Goal: Transaction & Acquisition: Book appointment/travel/reservation

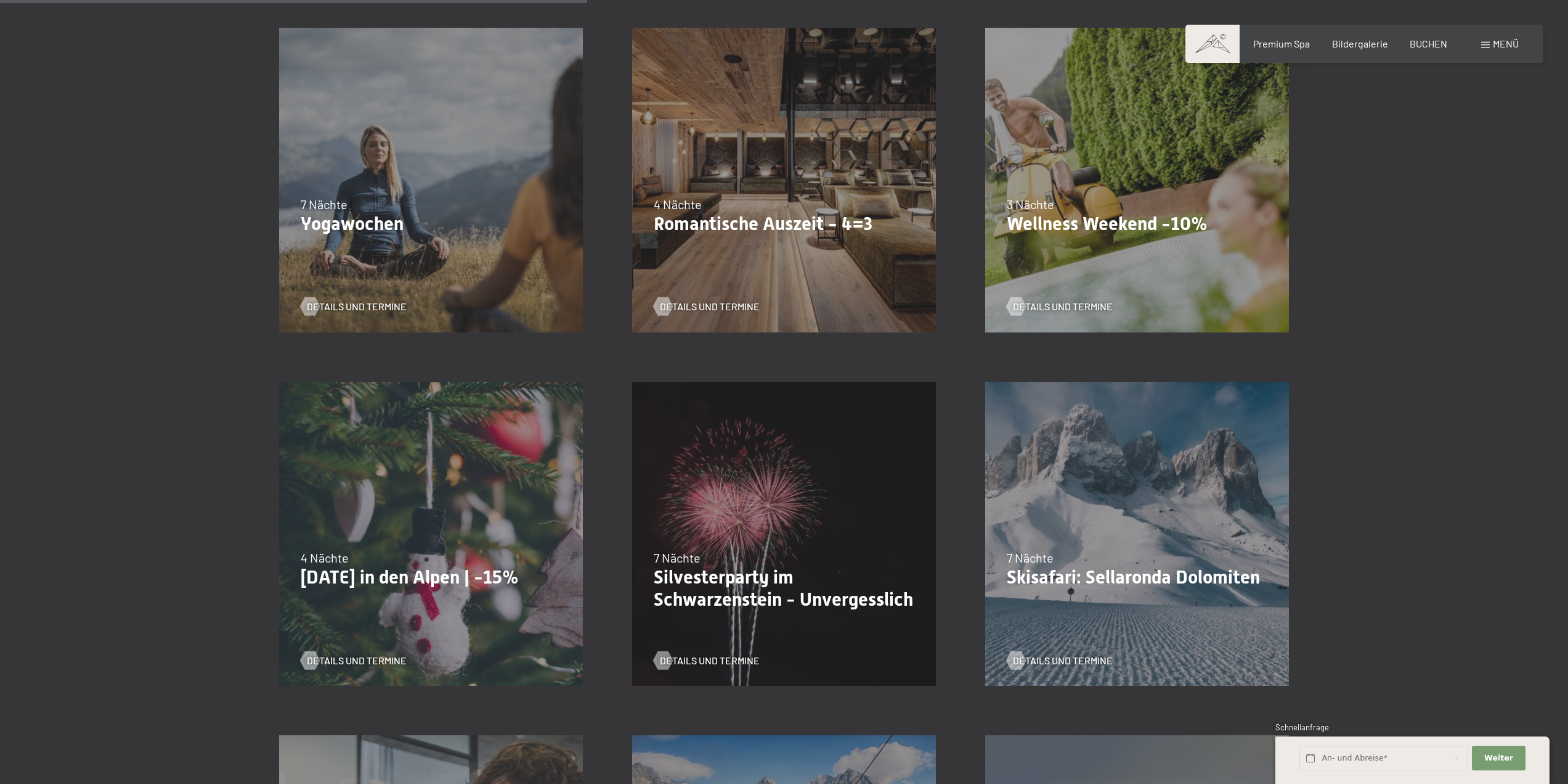
scroll to position [1109, 0]
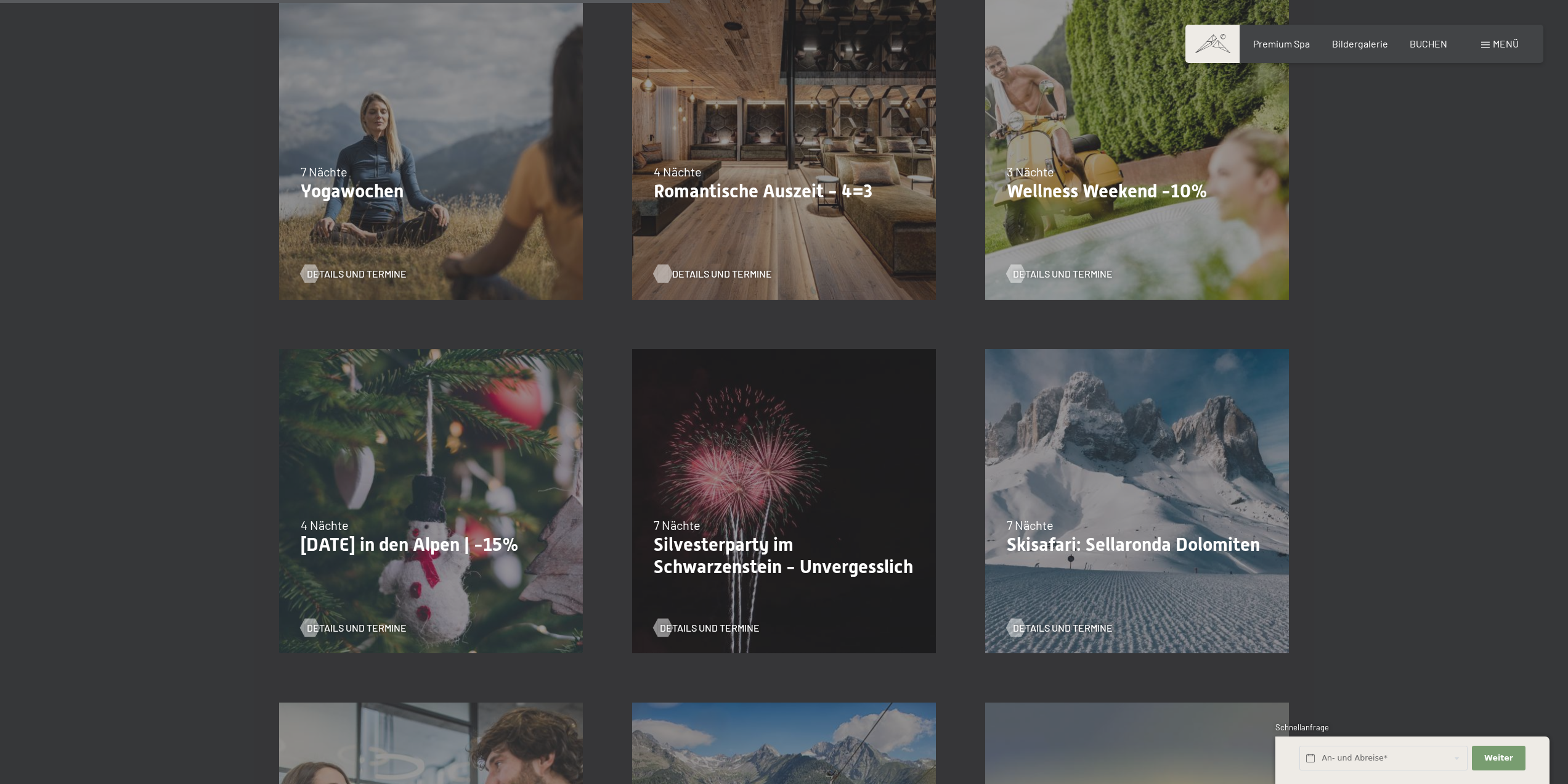
click at [727, 268] on span "Details und Termine" at bounding box center [722, 274] width 100 height 13
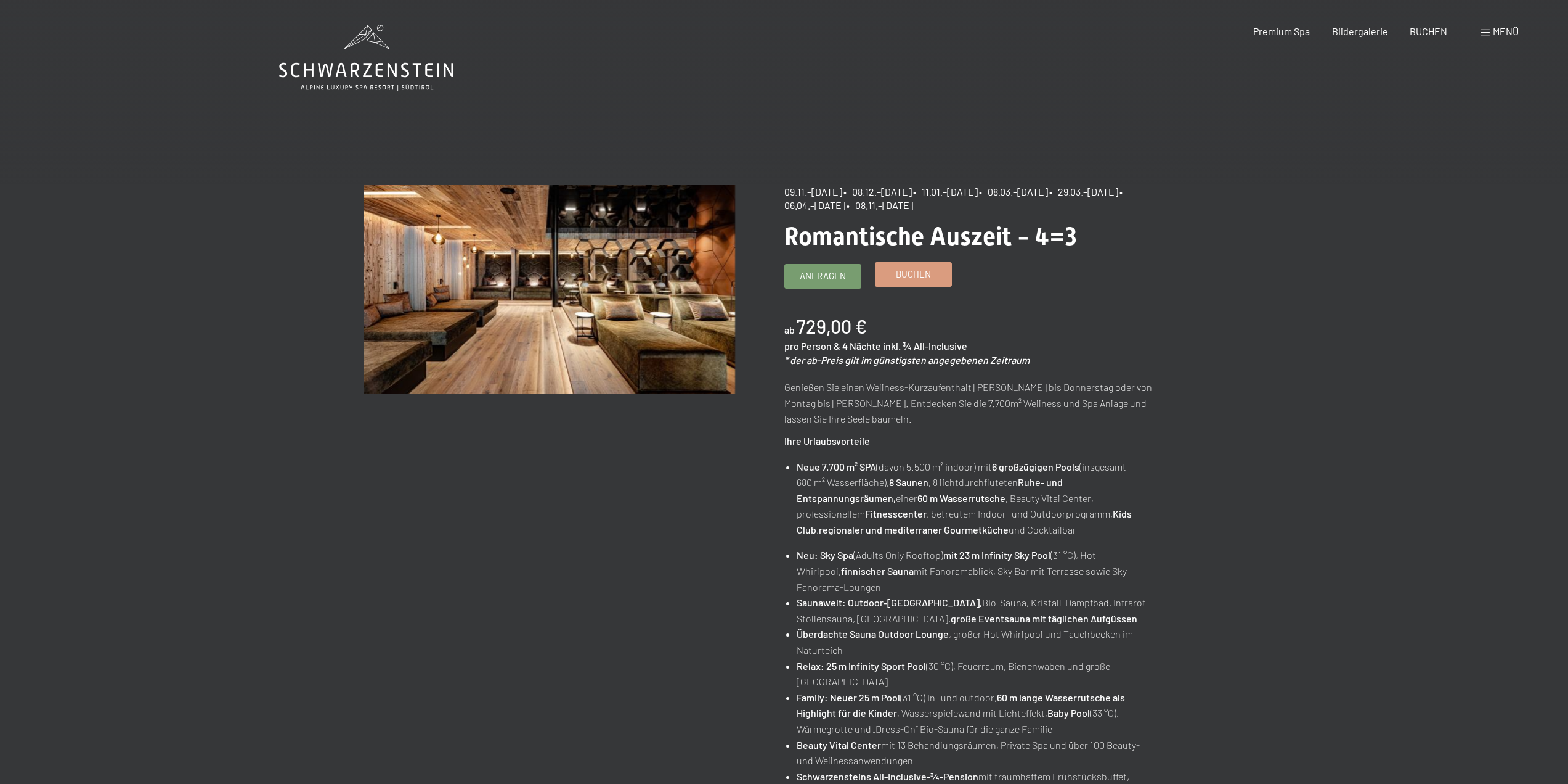
click at [924, 271] on span "Buchen" at bounding box center [913, 274] width 35 height 13
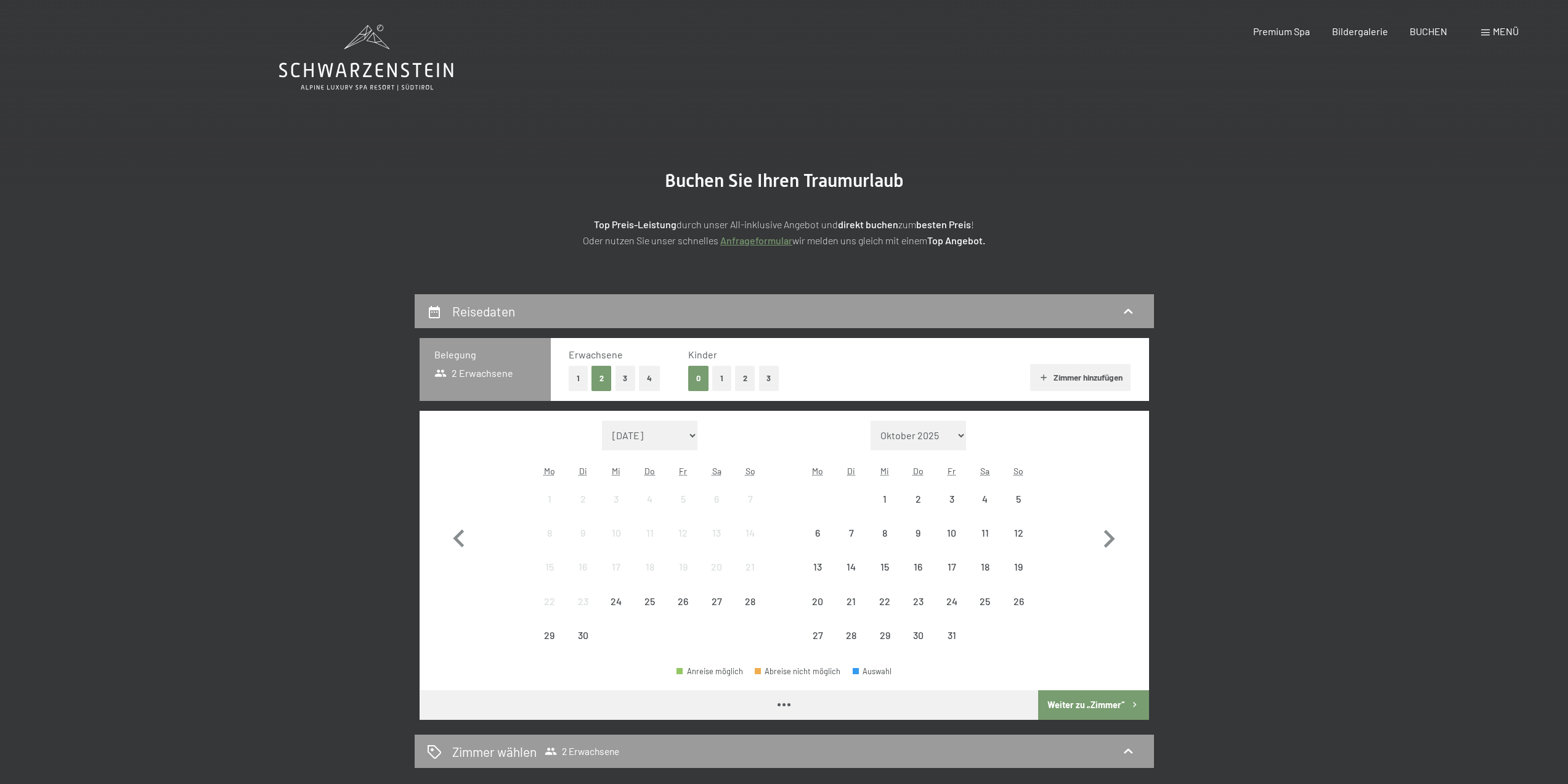
select select "[DATE]"
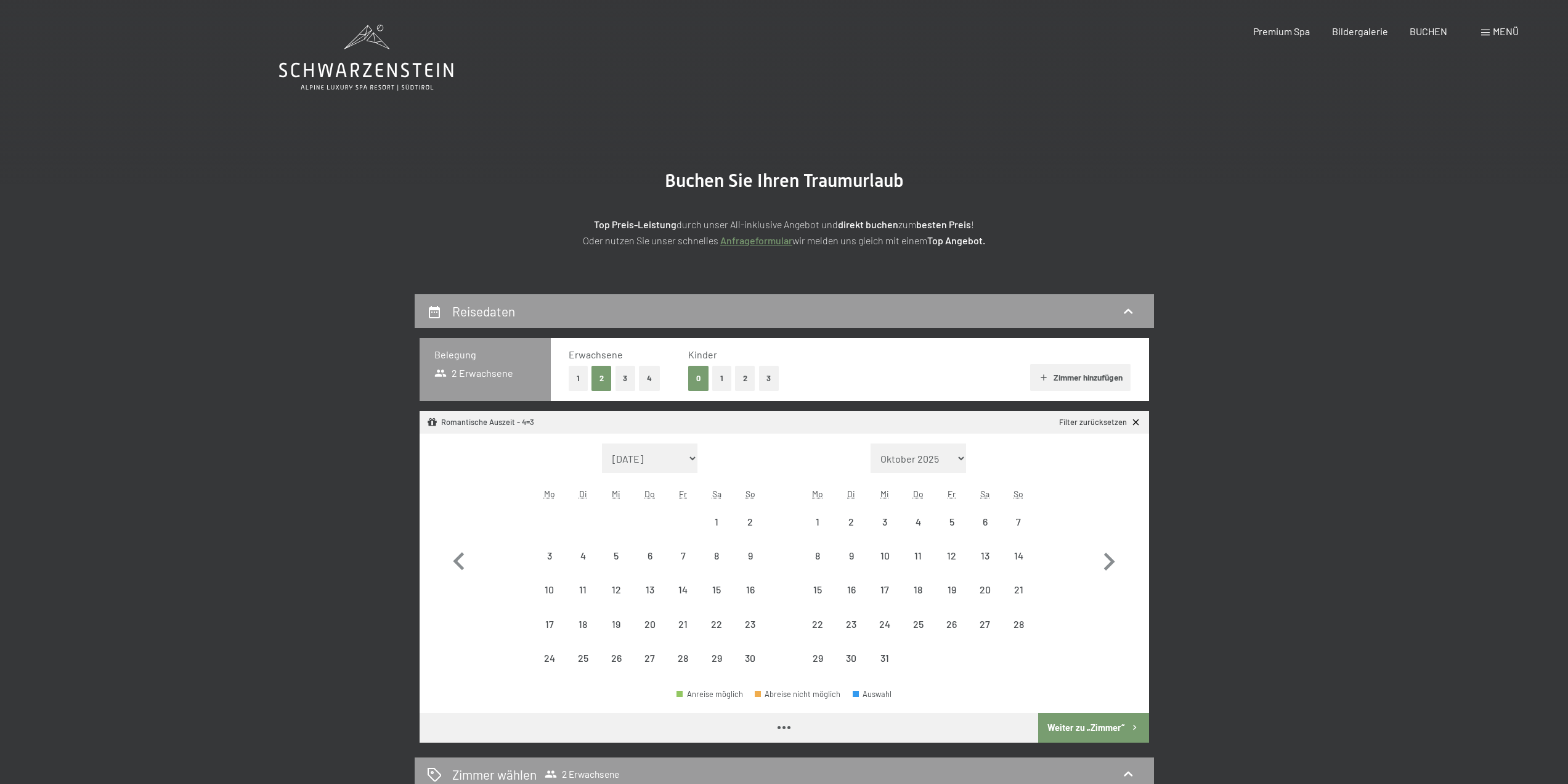
select select "[DATE]"
select select "2025-12-01"
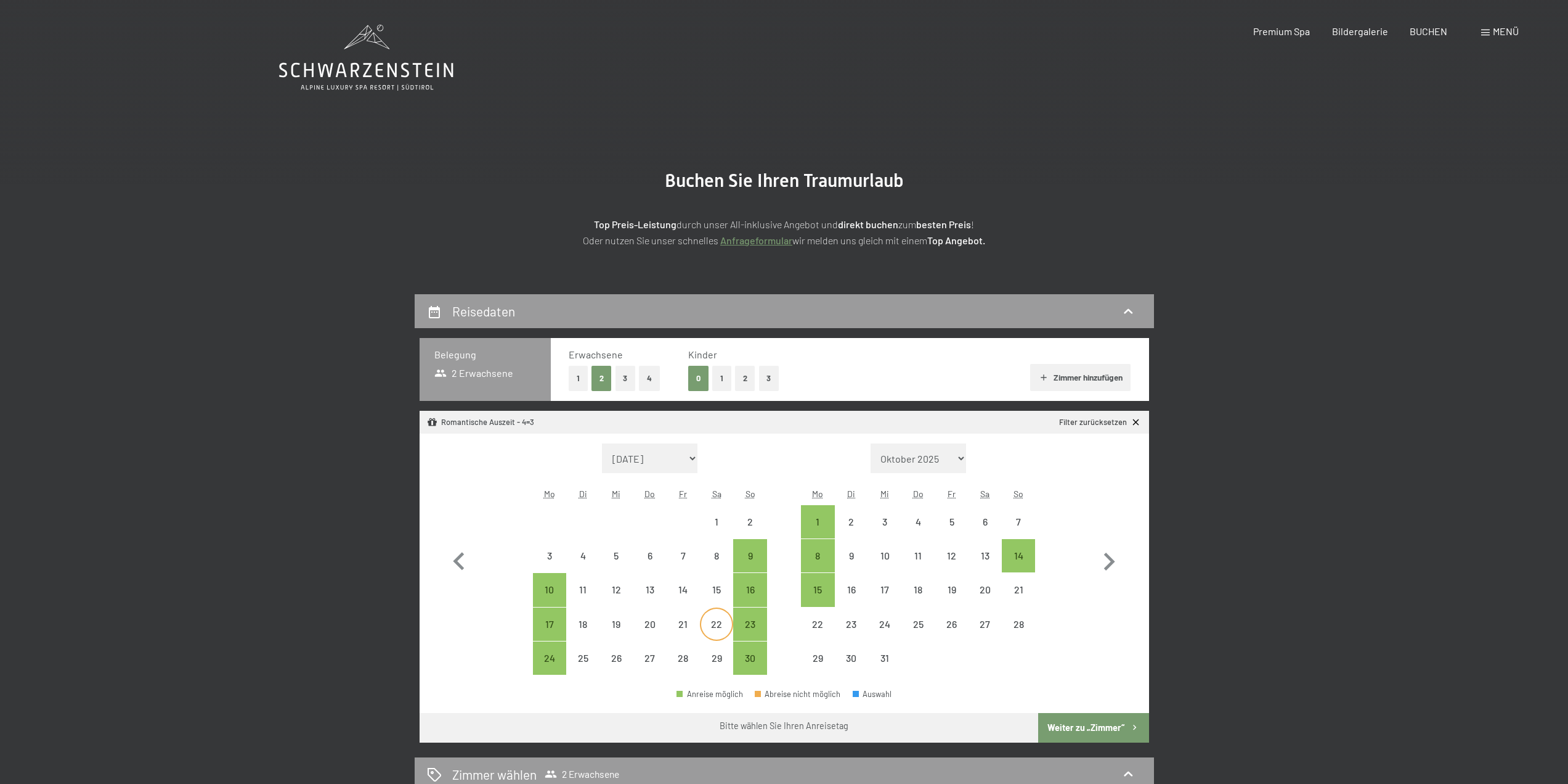
click at [708, 630] on div "22" at bounding box center [717, 634] width 31 height 31
select select "2025-11-01"
select select "2025-12-01"
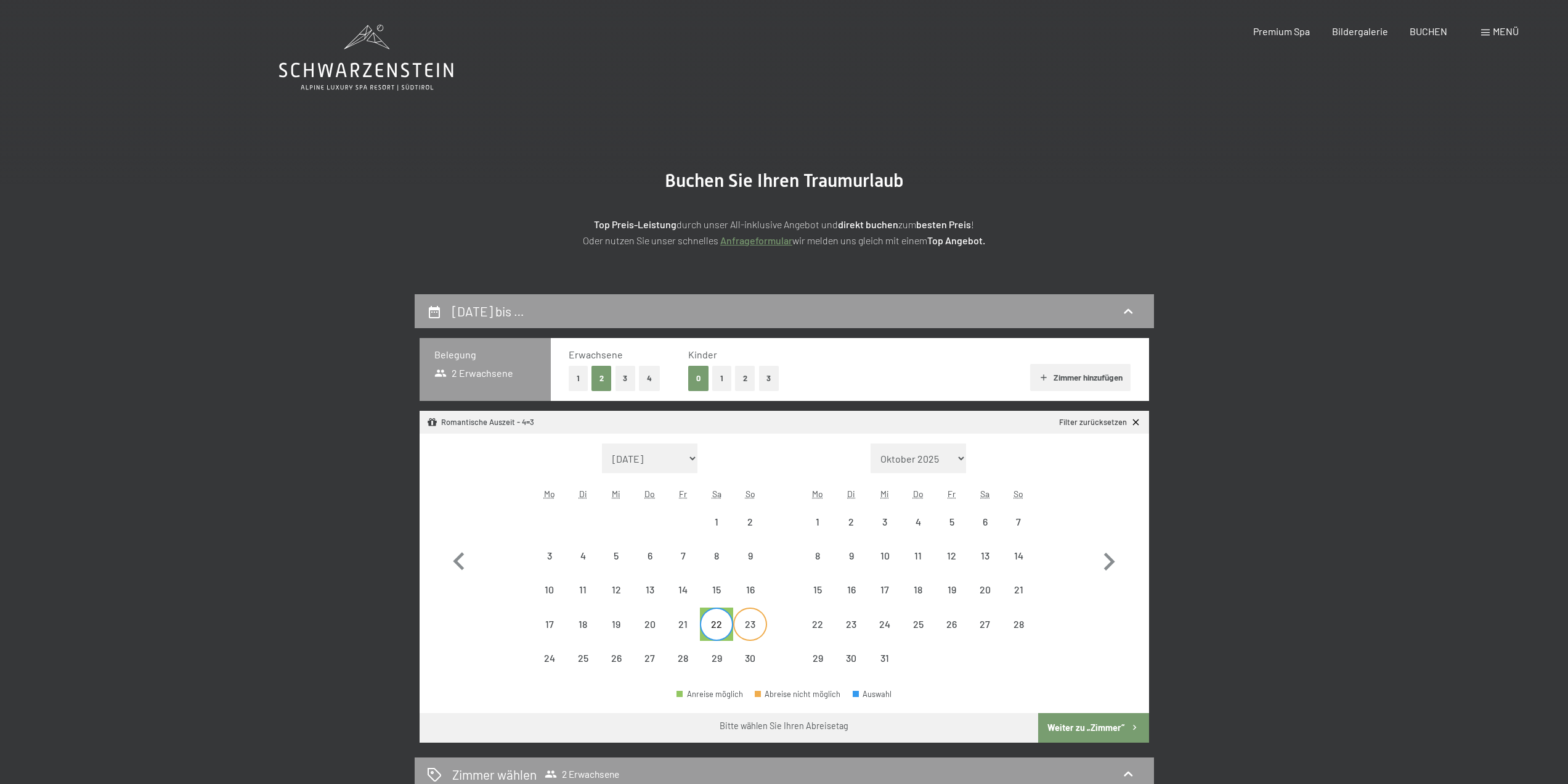
click at [743, 623] on div "23" at bounding box center [749, 634] width 31 height 31
select select "2025-11-01"
select select "2025-12-01"
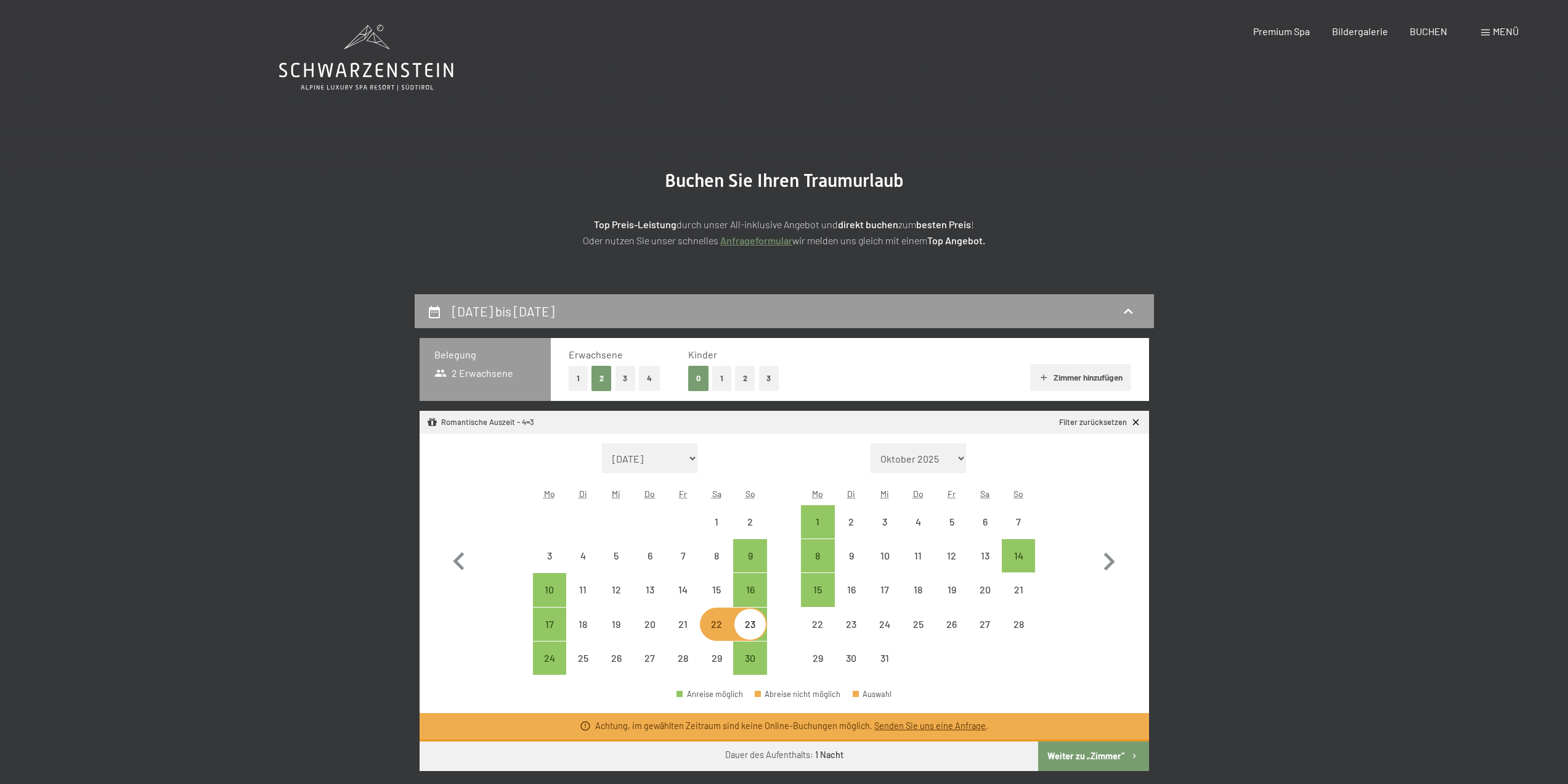
click at [758, 627] on div "23" at bounding box center [749, 634] width 31 height 31
select select "2025-11-01"
select select "2025-12-01"
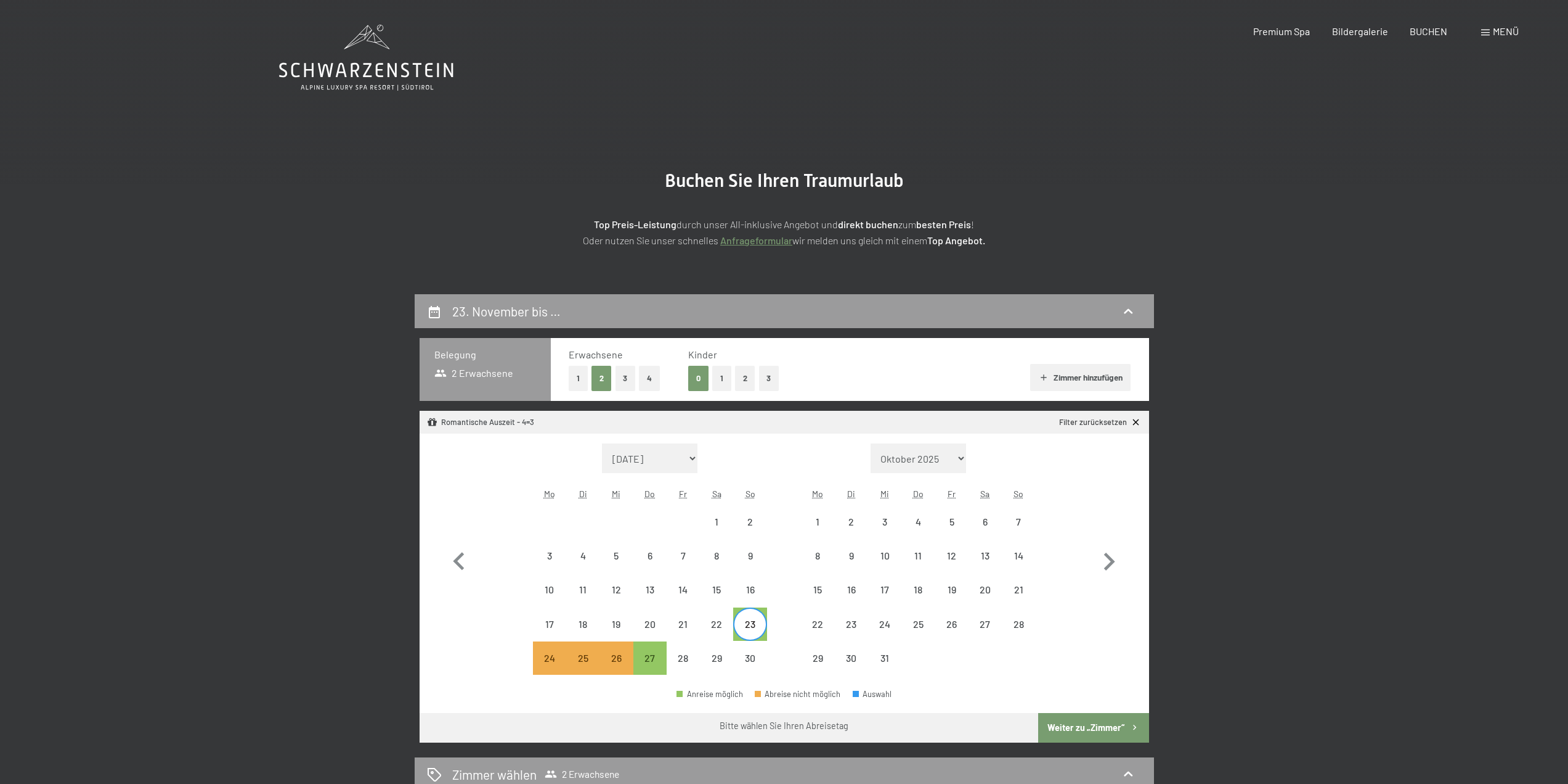
click at [1088, 723] on button "Weiter zu „Zimmer“" at bounding box center [1094, 727] width 110 height 29
select select "2025-11-01"
select select "2025-12-01"
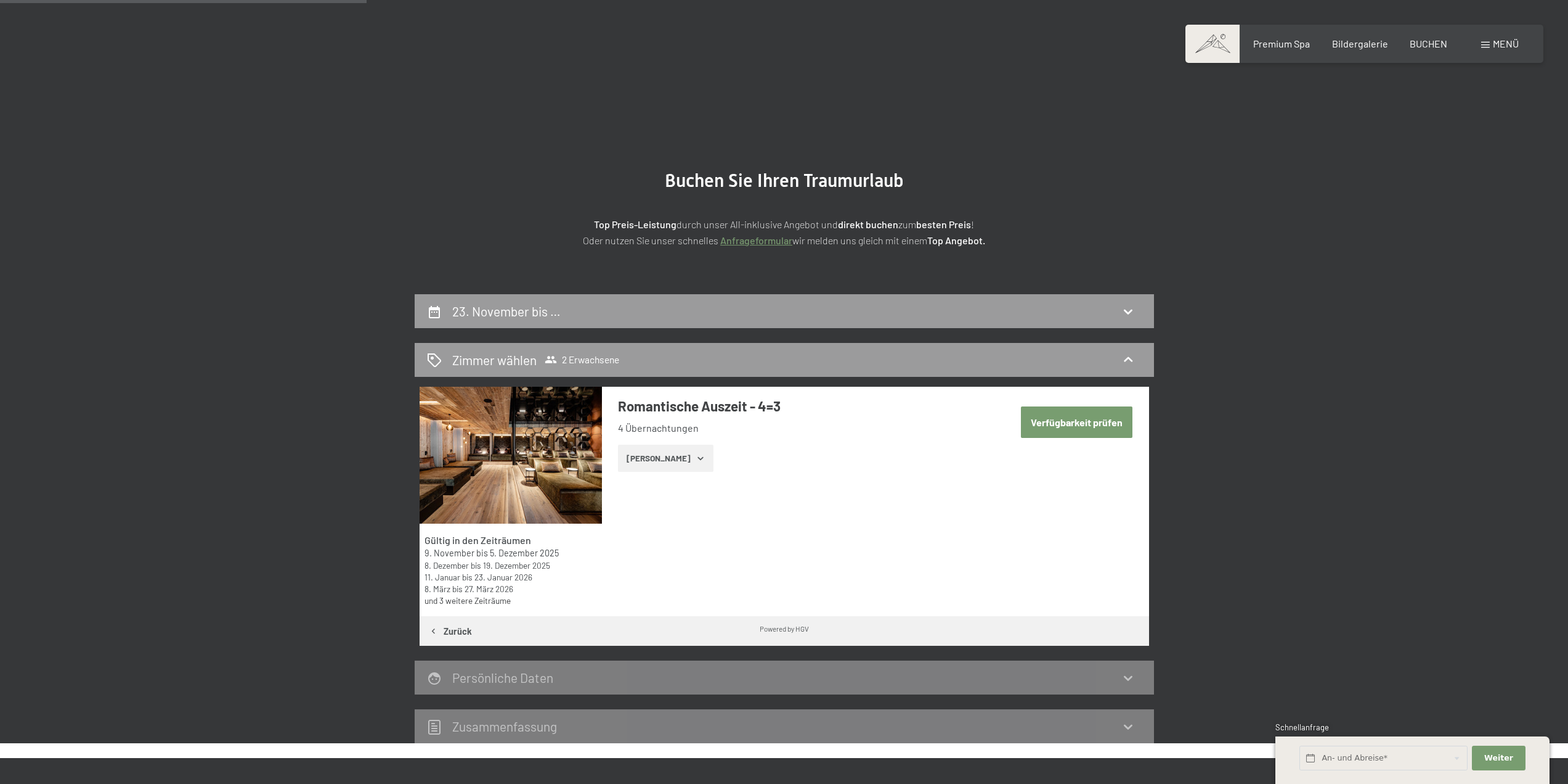
scroll to position [295, 0]
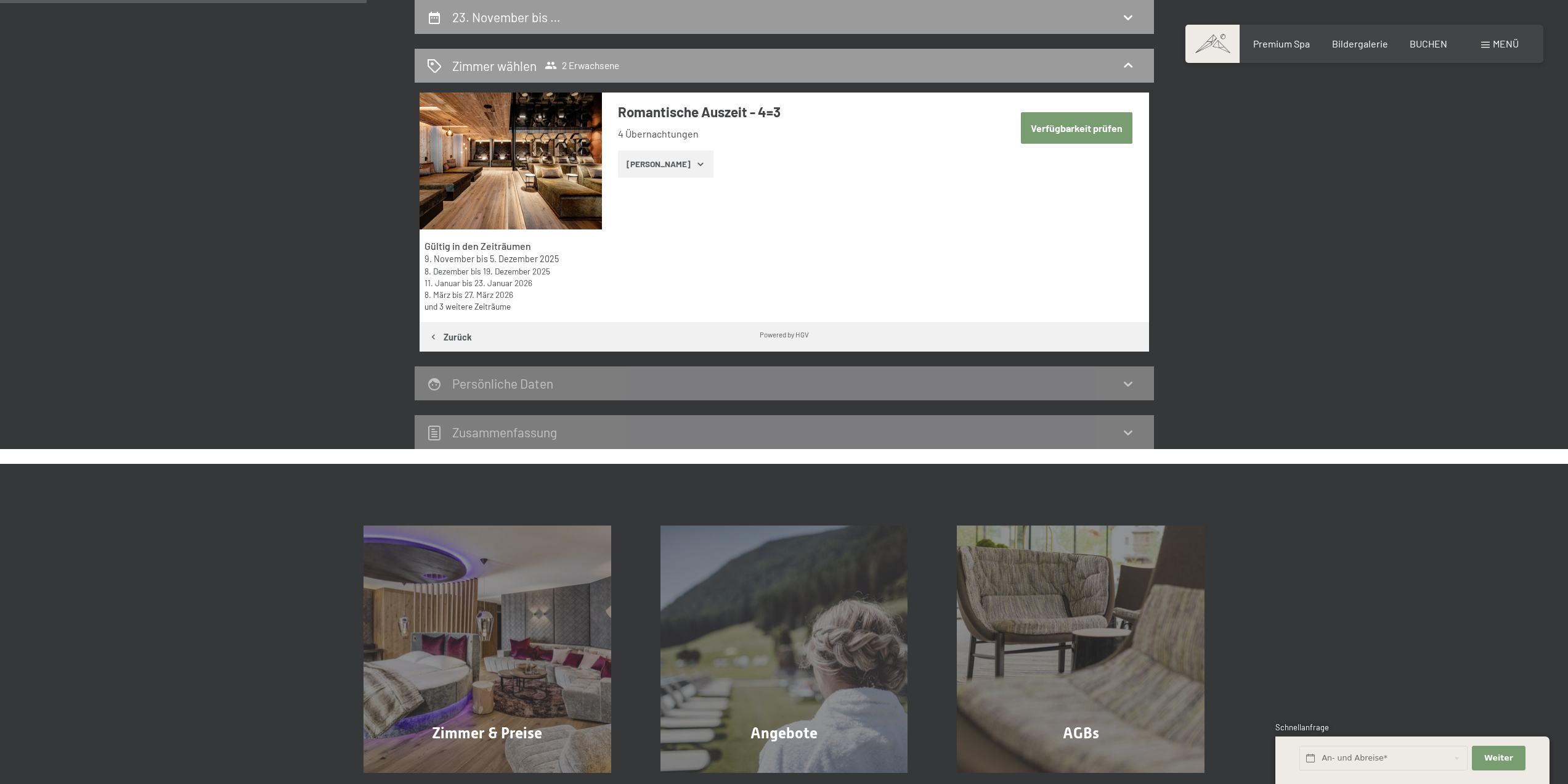
click at [1060, 121] on button "Verfügbarkeit prüfen" at bounding box center [1076, 128] width 111 height 32
select select "2025-11-01"
select select "2025-12-01"
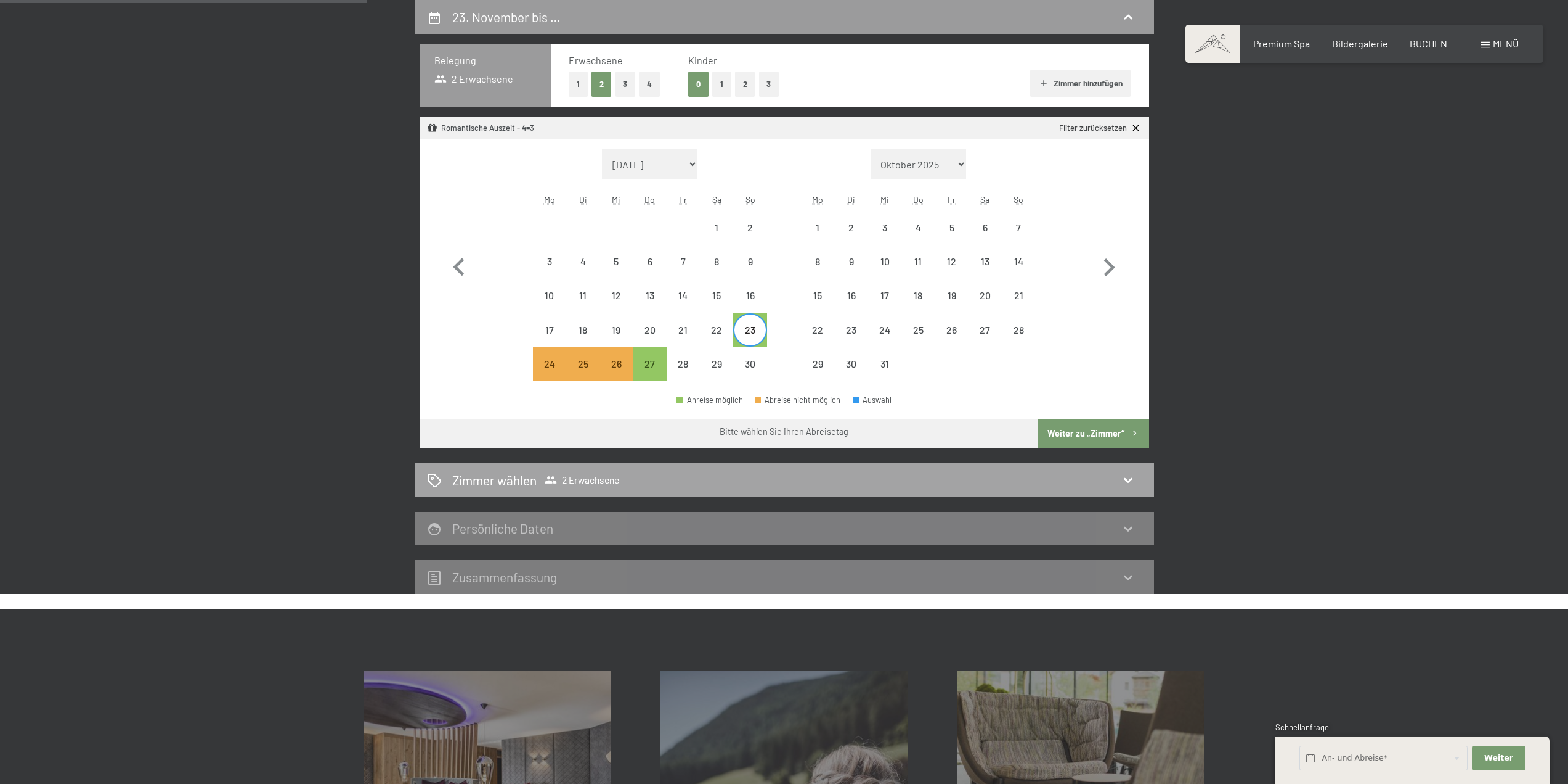
click at [1131, 481] on icon at bounding box center [1128, 480] width 8 height 5
select select "2025-11-01"
select select "2025-12-01"
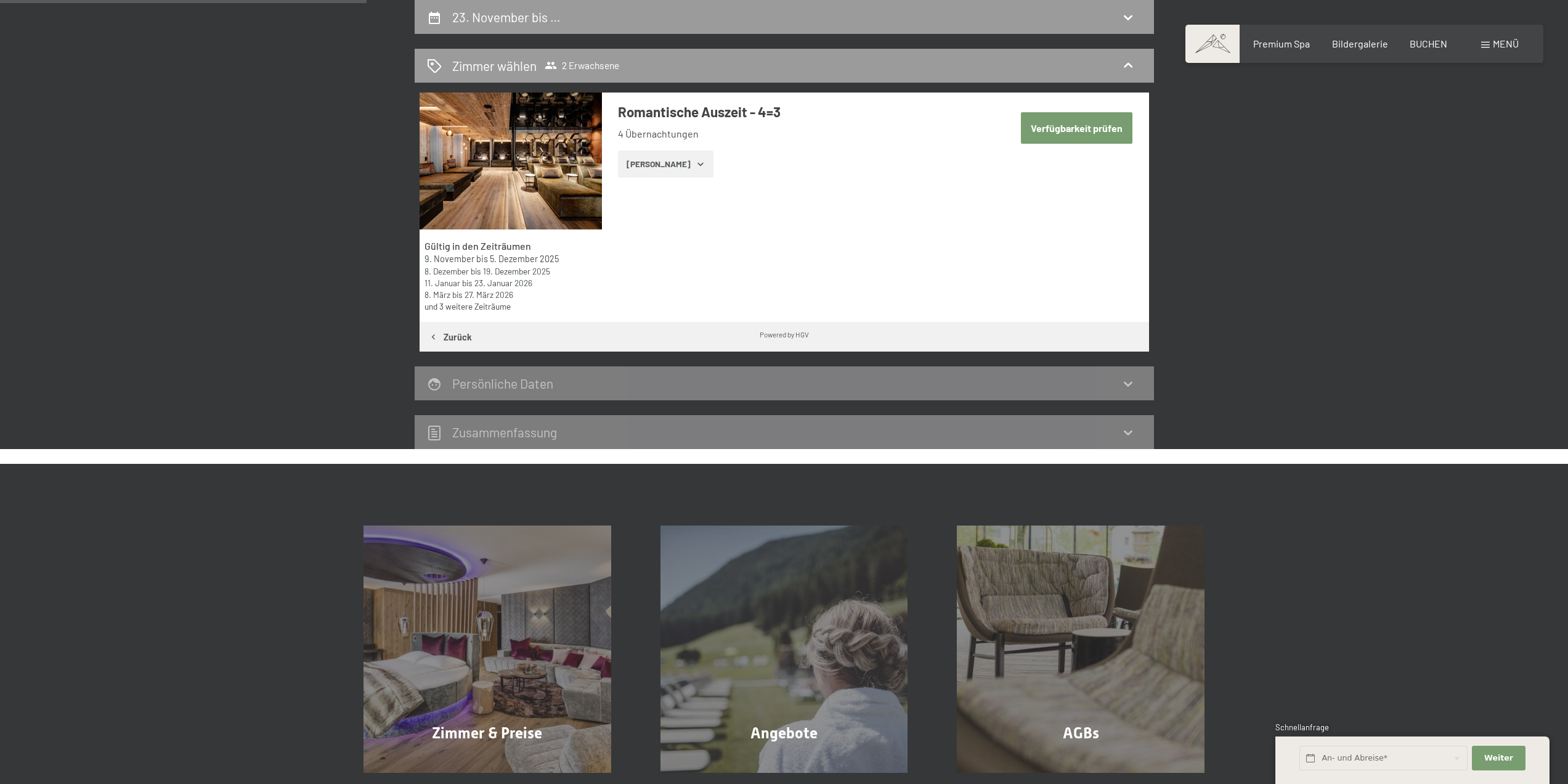
click at [655, 166] on button "Zeige Zimmer" at bounding box center [666, 164] width 95 height 27
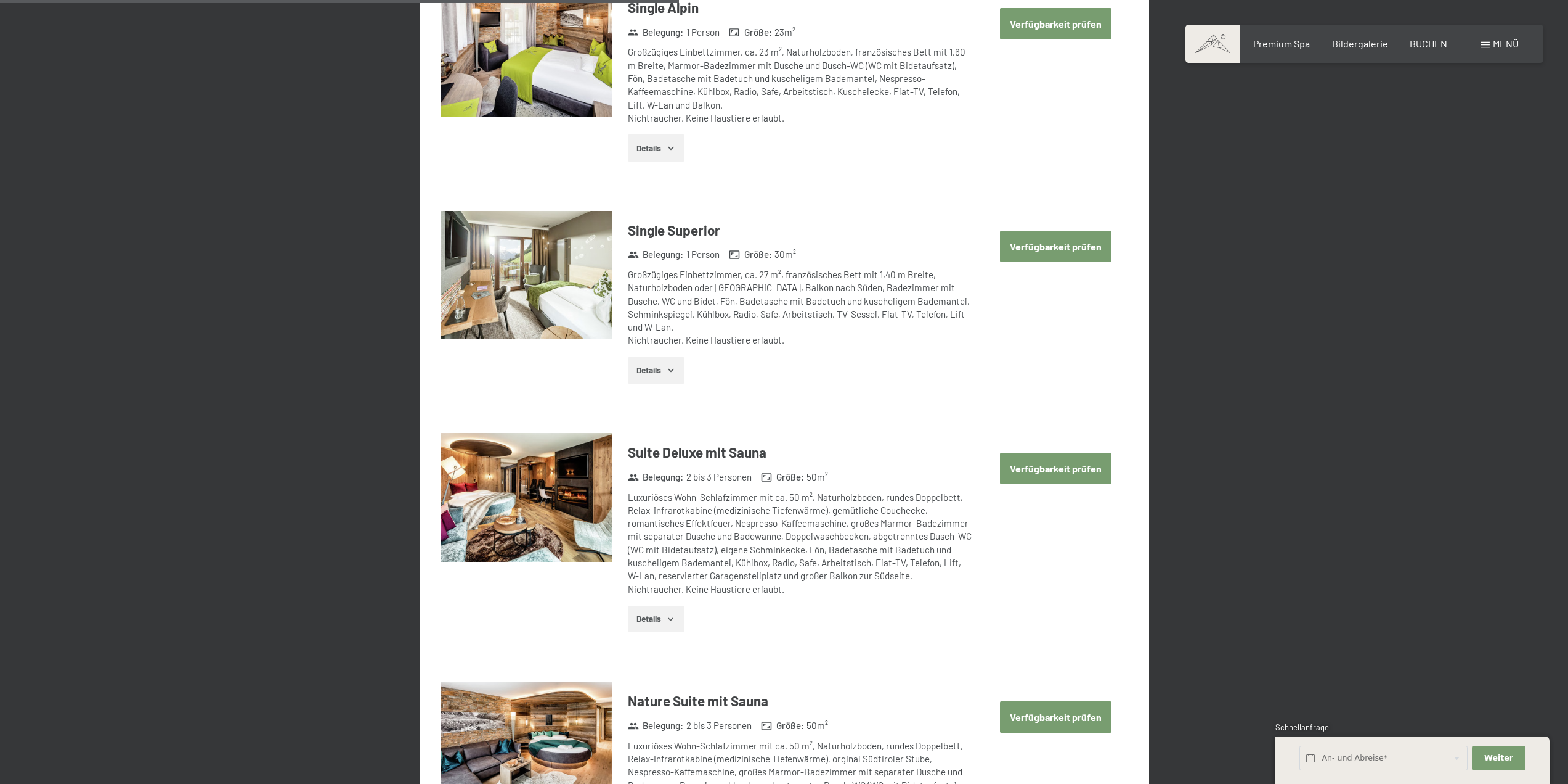
scroll to position [1959, 0]
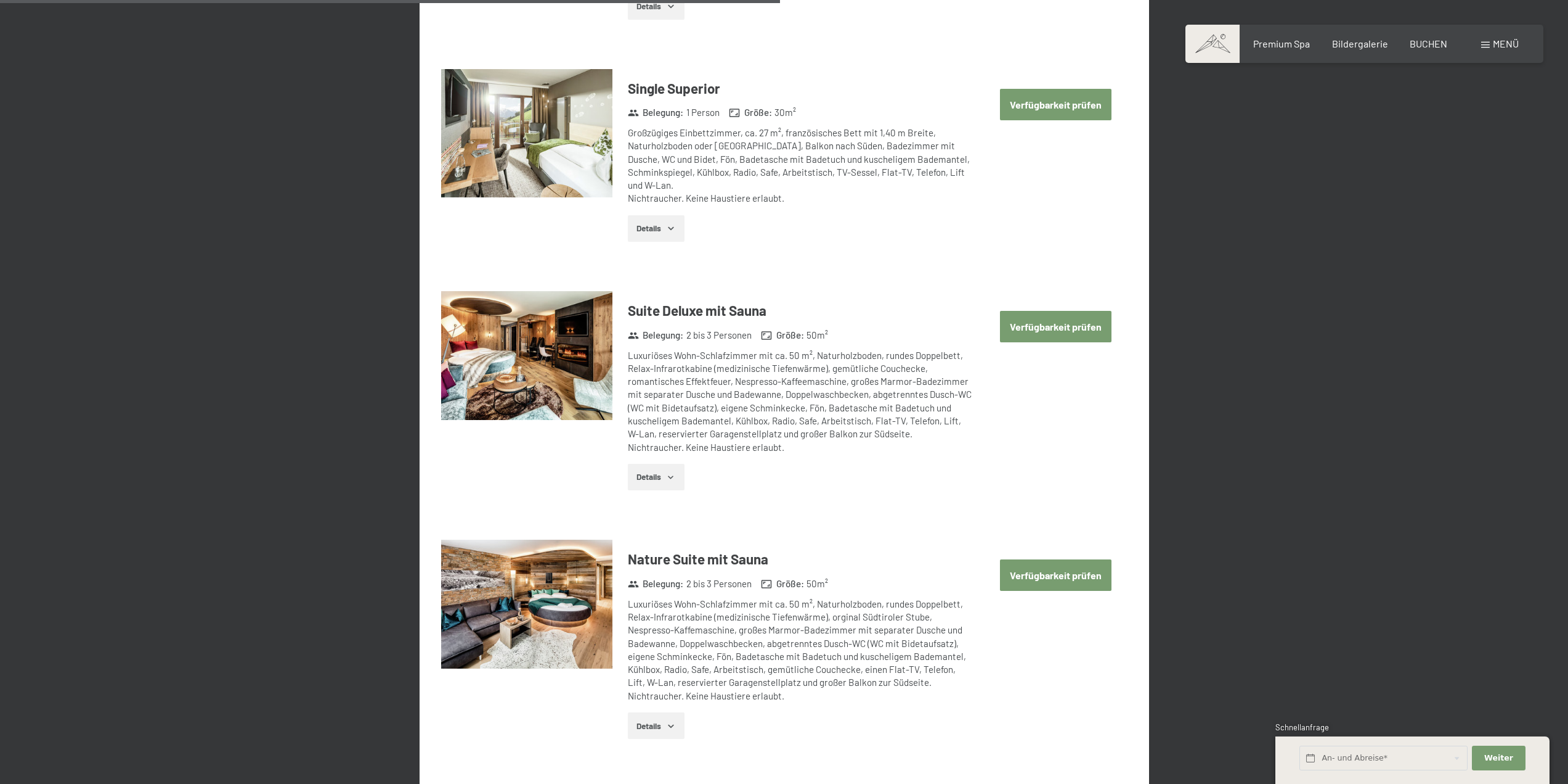
click at [1083, 326] on button "Verfügbarkeit prüfen" at bounding box center [1055, 326] width 111 height 32
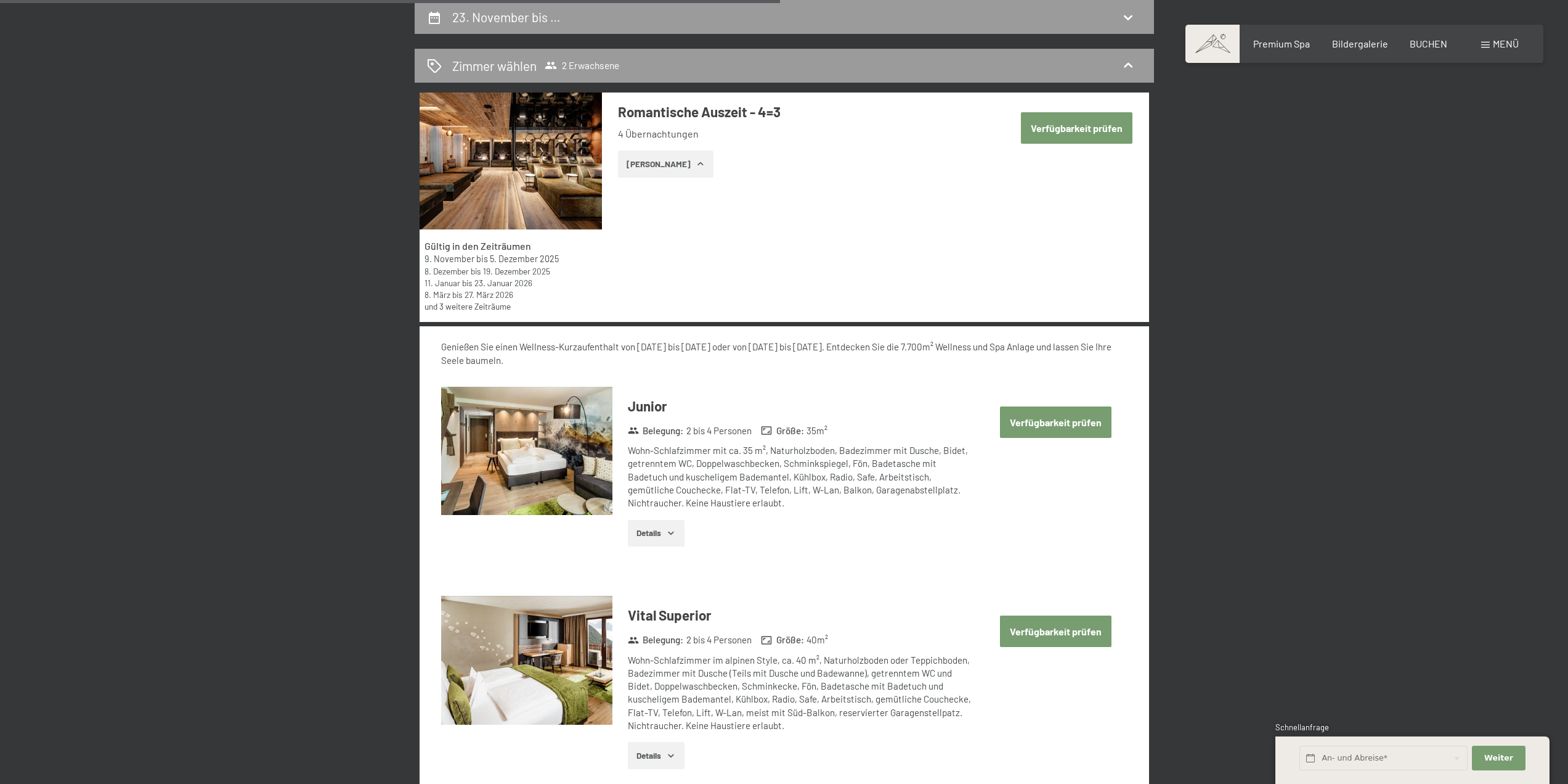
select select "2025-11-01"
select select "2025-12-01"
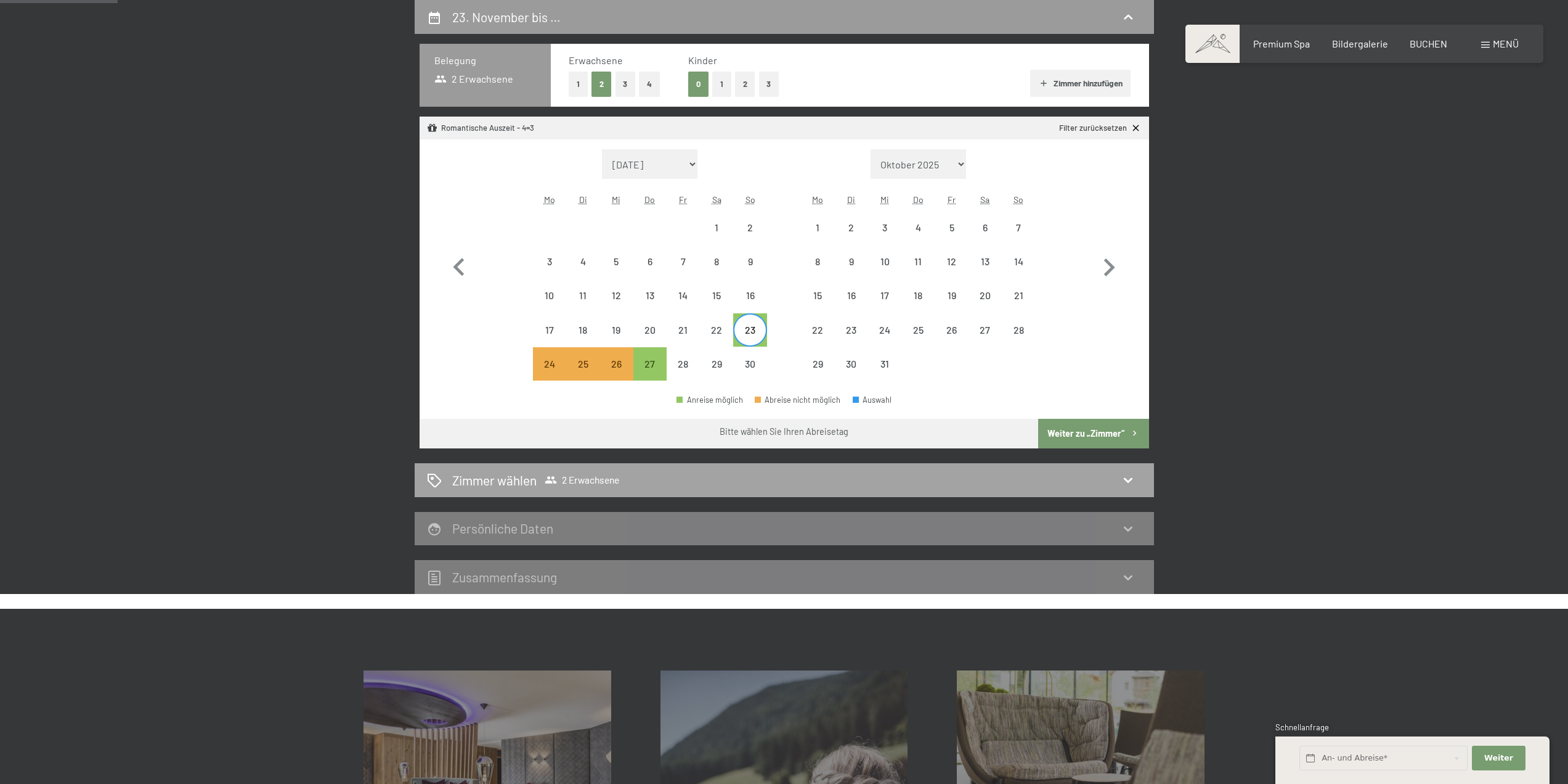
click at [1135, 475] on icon at bounding box center [1128, 479] width 15 height 15
select select "2025-11-01"
select select "2025-12-01"
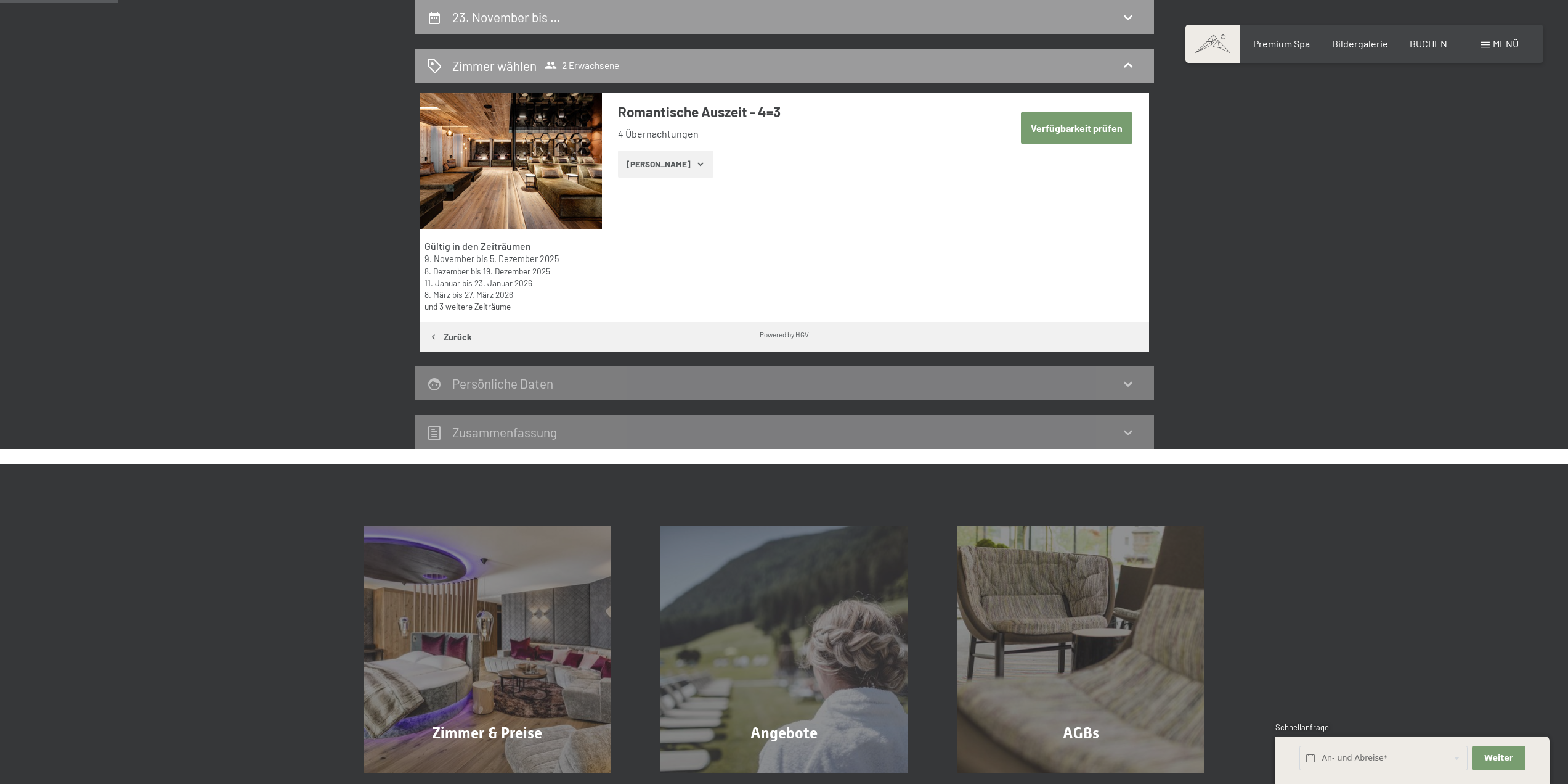
click at [1077, 126] on button "Verfügbarkeit prüfen" at bounding box center [1076, 128] width 111 height 32
select select "2025-11-01"
select select "2025-12-01"
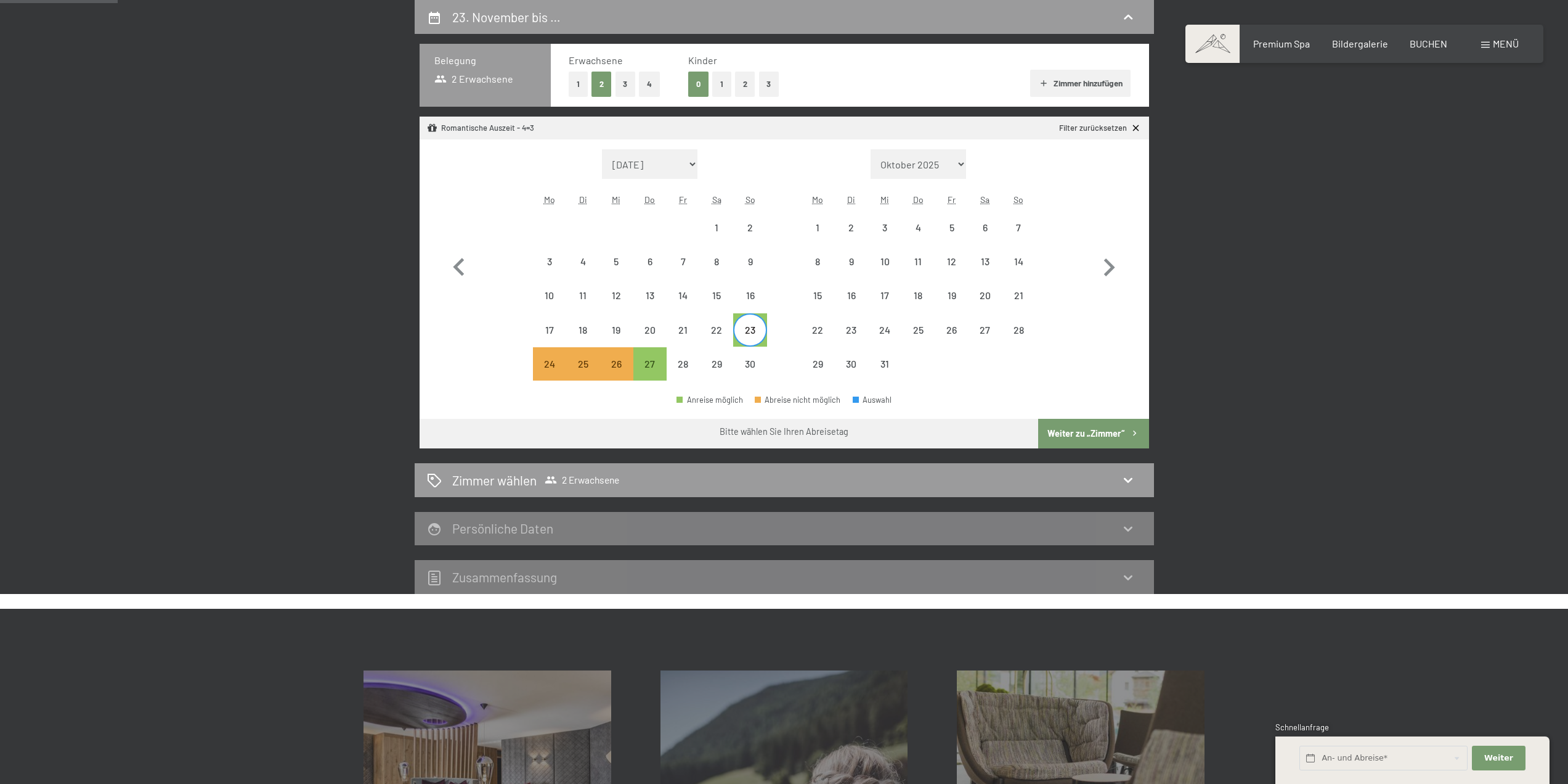
click at [1087, 428] on button "Weiter zu „Zimmer“" at bounding box center [1094, 433] width 110 height 29
select select "2025-11-01"
select select "2025-12-01"
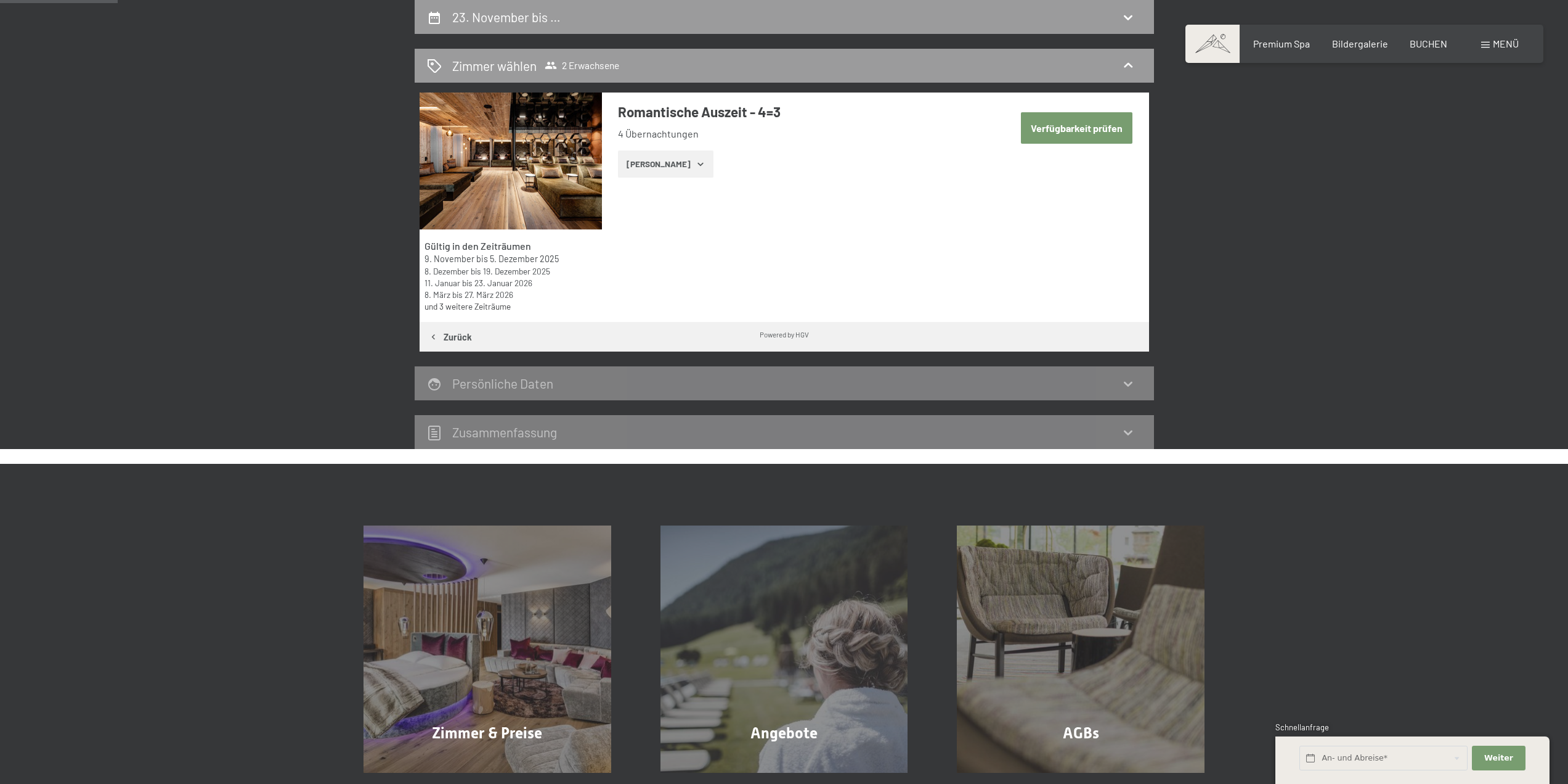
click at [696, 162] on icon "button" at bounding box center [701, 164] width 10 height 10
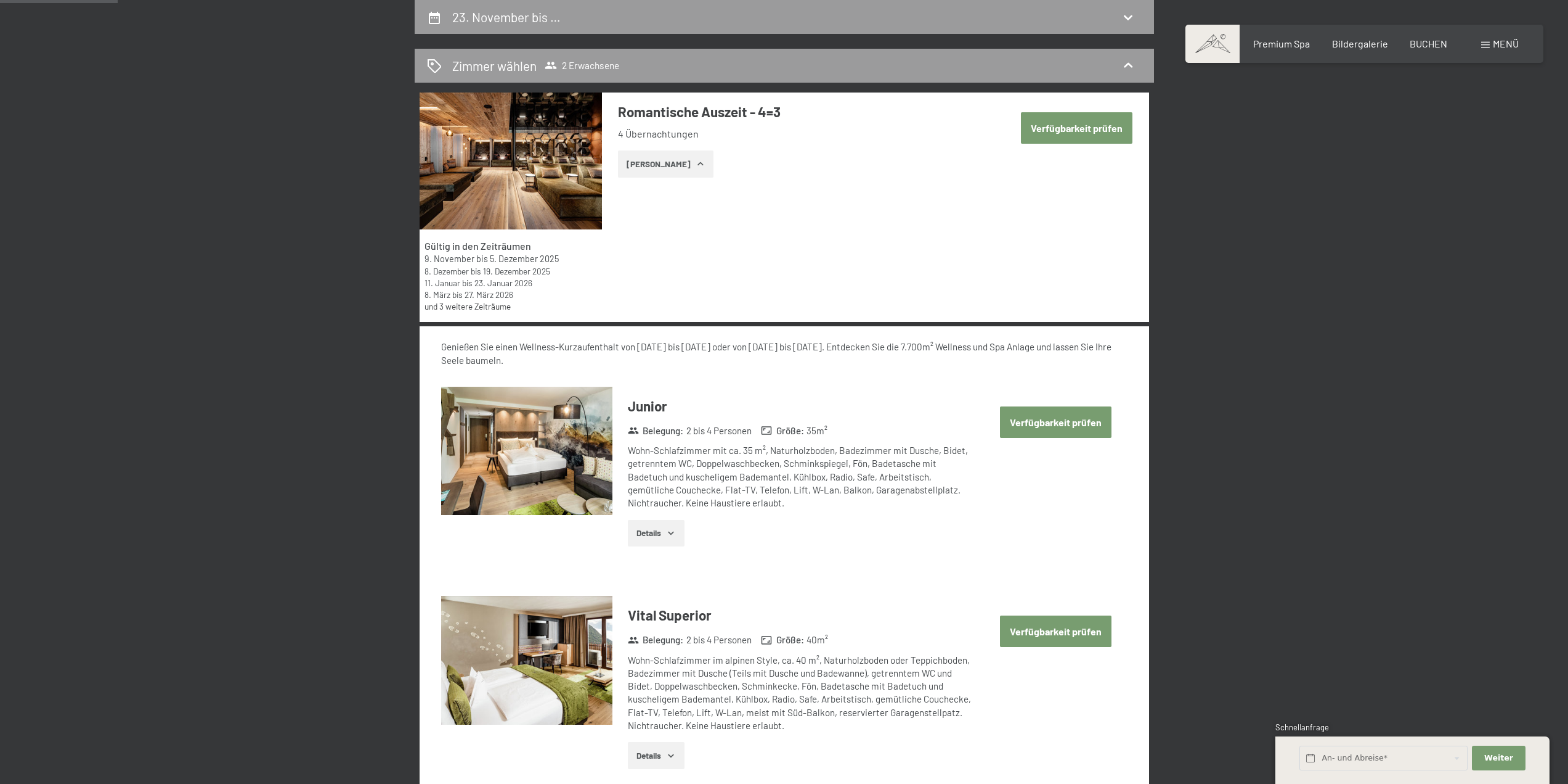
click at [667, 535] on icon "button" at bounding box center [672, 533] width 10 height 10
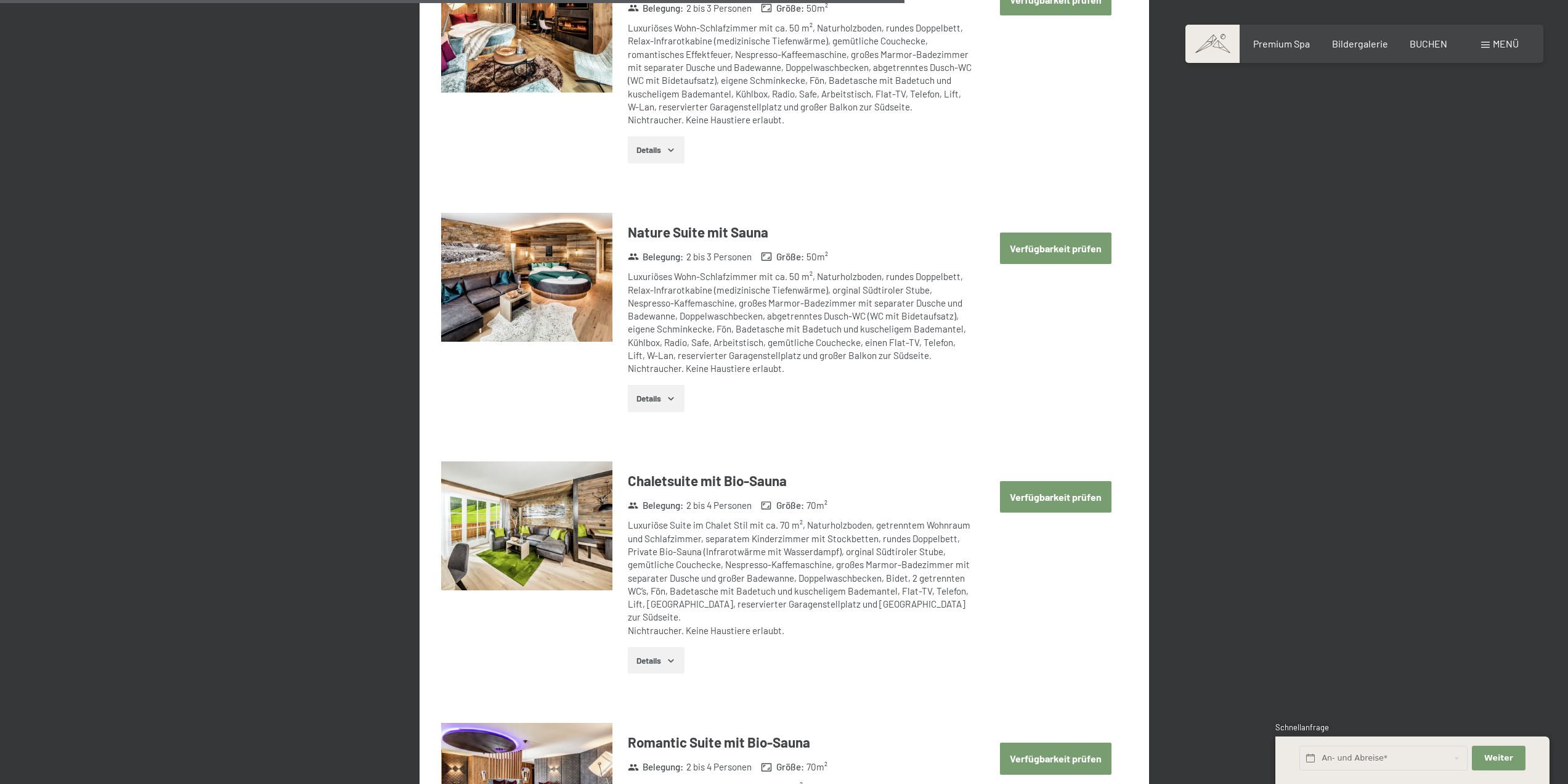
scroll to position [2329, 0]
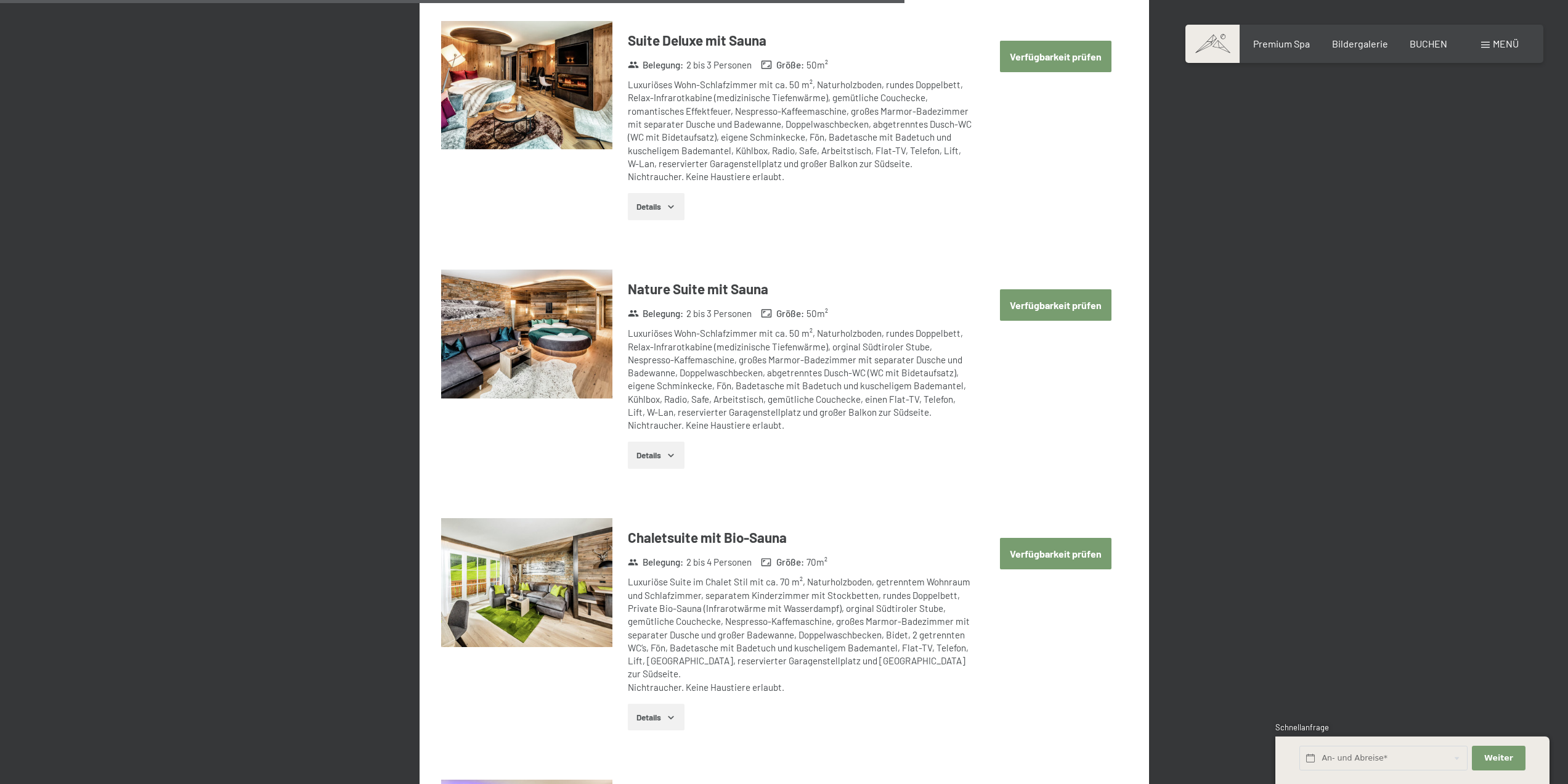
click at [1054, 299] on button "Verfügbarkeit prüfen" at bounding box center [1055, 305] width 111 height 32
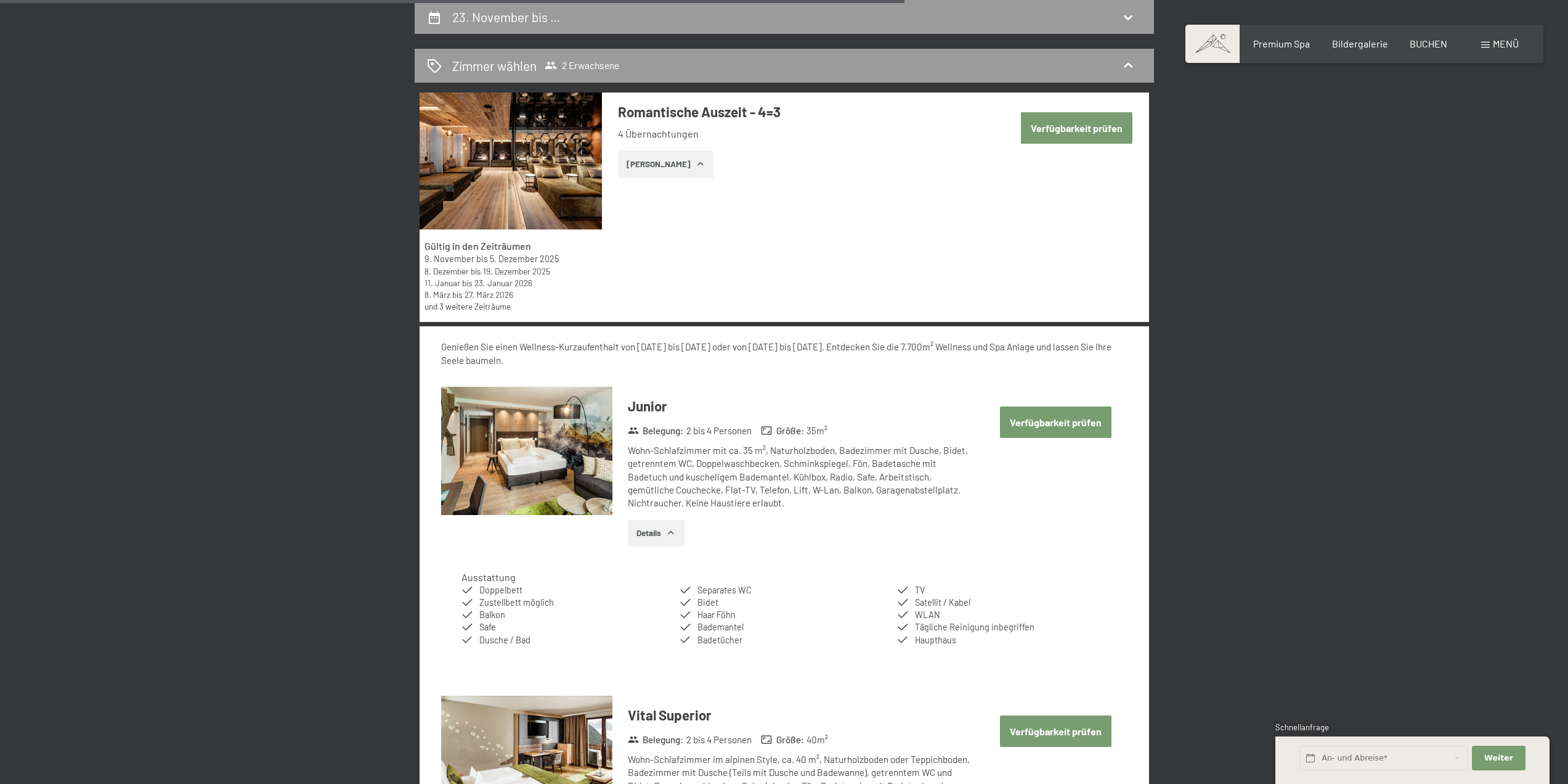
select select "2025-11-01"
select select "2025-12-01"
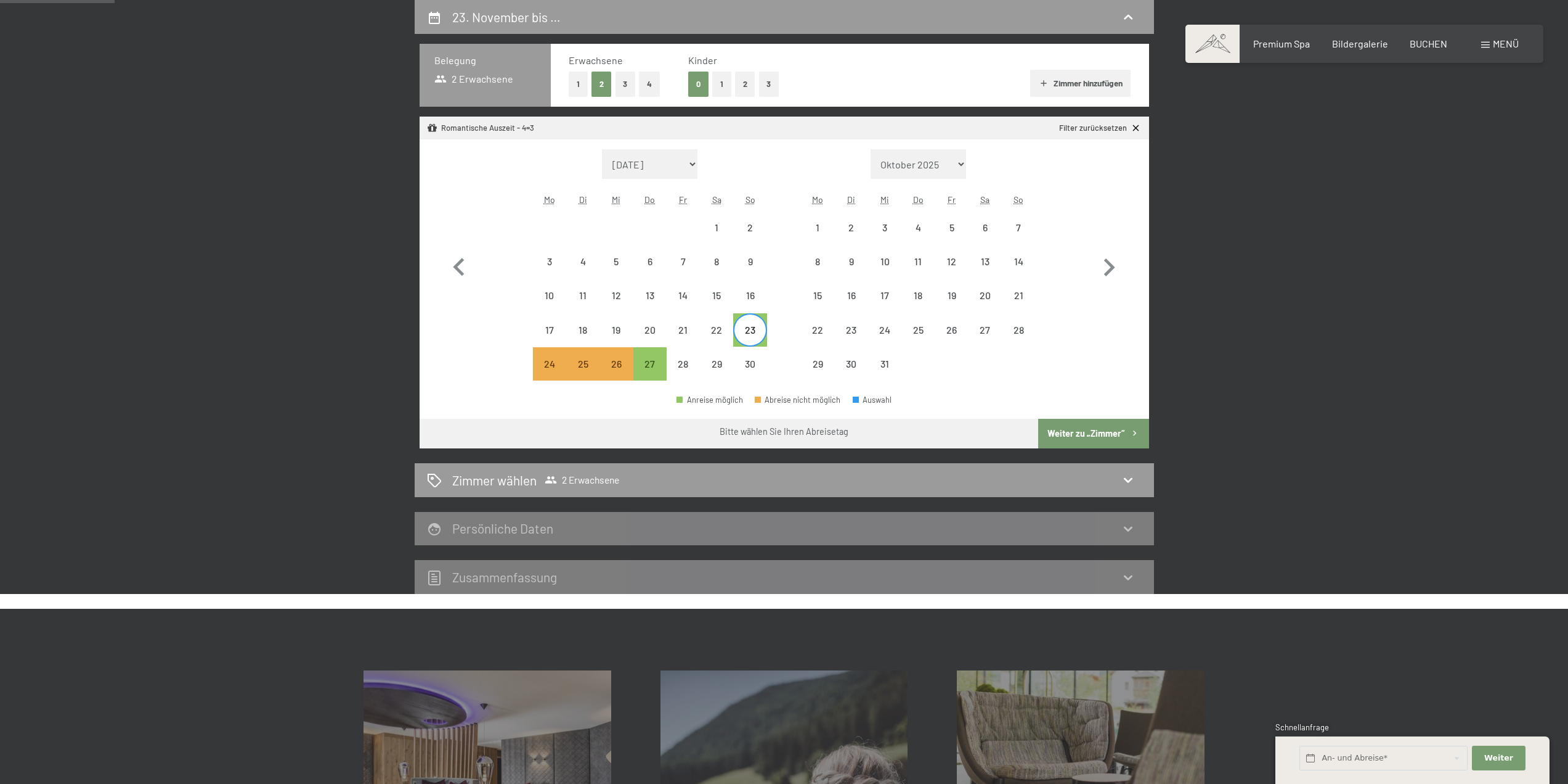
click at [760, 336] on div "23" at bounding box center [749, 340] width 31 height 31
select select "2025-11-01"
select select "2025-12-01"
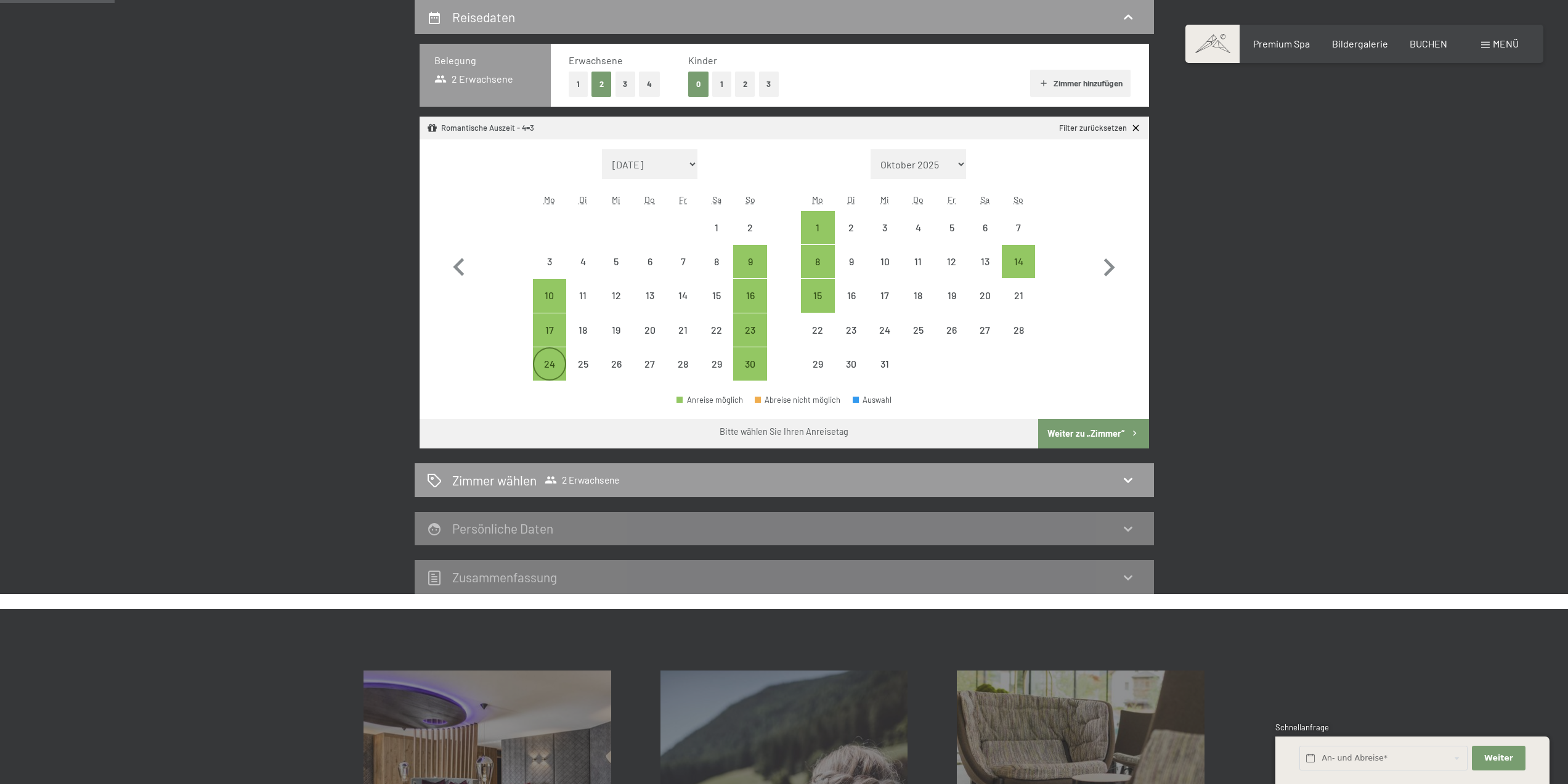
click at [561, 361] on div "24" at bounding box center [549, 374] width 31 height 31
select select "2025-11-01"
select select "2025-12-01"
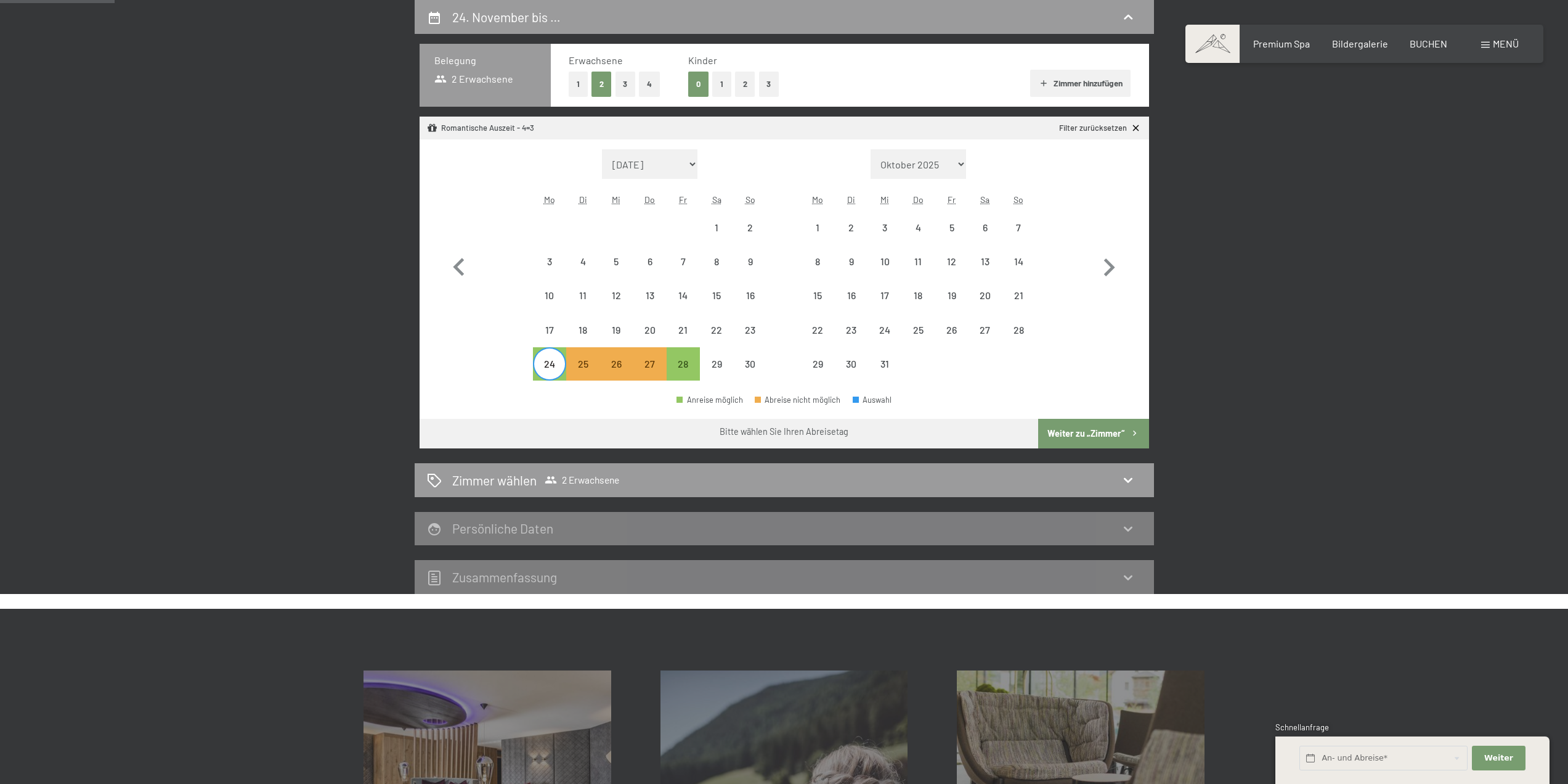
click at [1093, 433] on button "Weiter zu „Zimmer“" at bounding box center [1094, 433] width 110 height 29
select select "2025-11-01"
select select "2025-12-01"
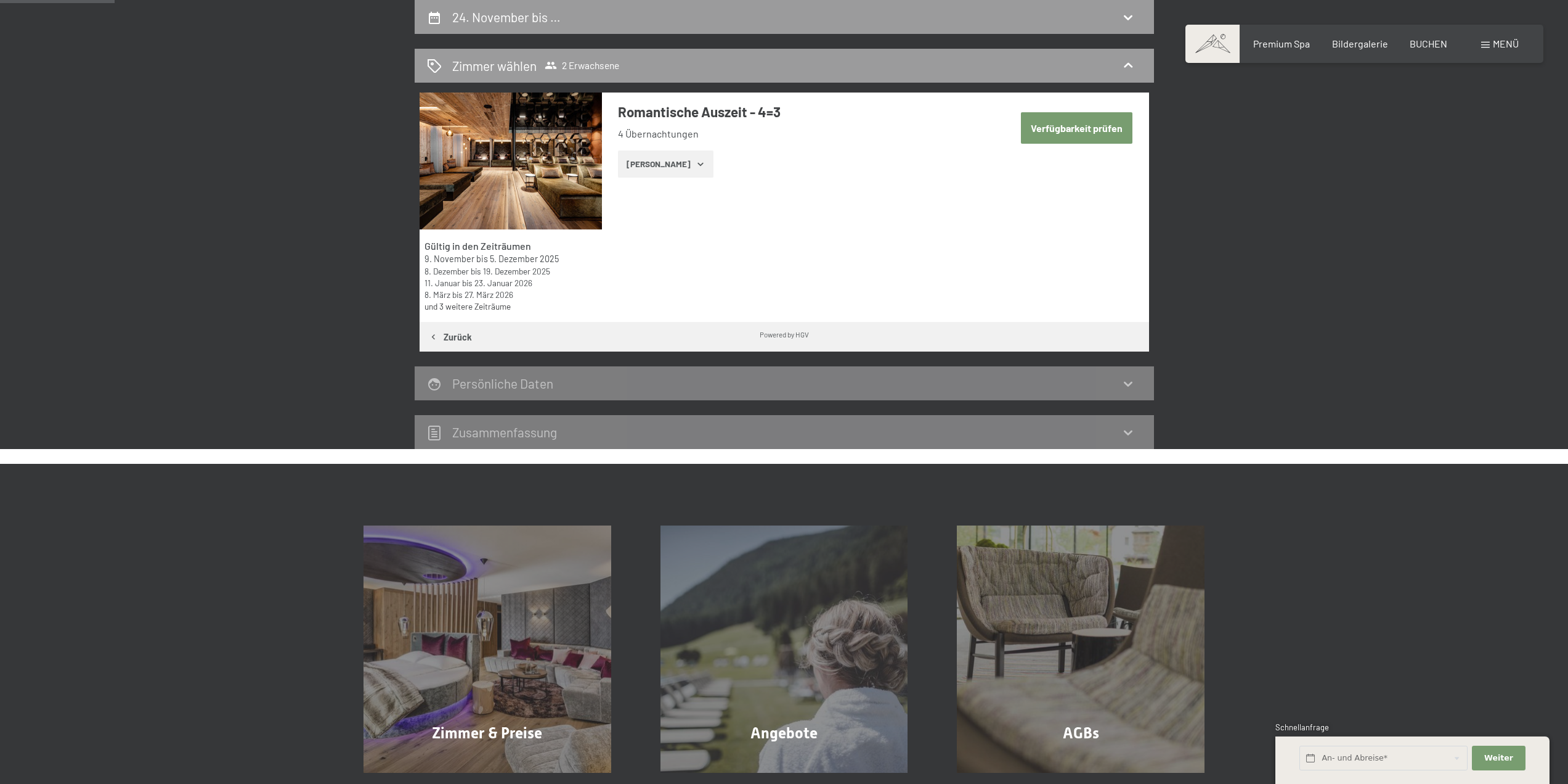
click at [1094, 132] on button "Verfügbarkeit prüfen" at bounding box center [1076, 128] width 111 height 32
select select "2025-11-01"
select select "2025-12-01"
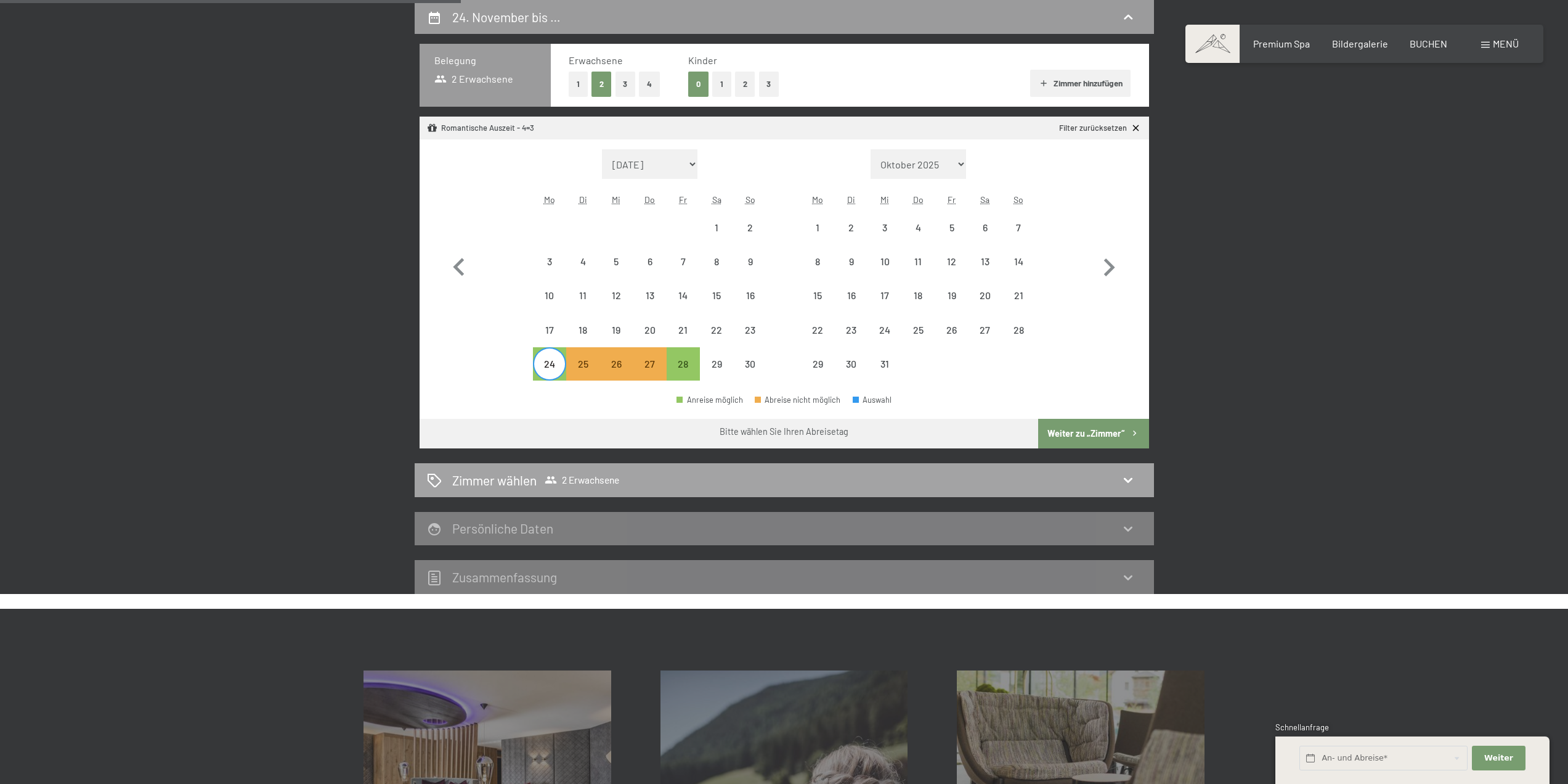
click at [1127, 480] on icon at bounding box center [1128, 480] width 8 height 5
select select "2025-11-01"
select select "2025-12-01"
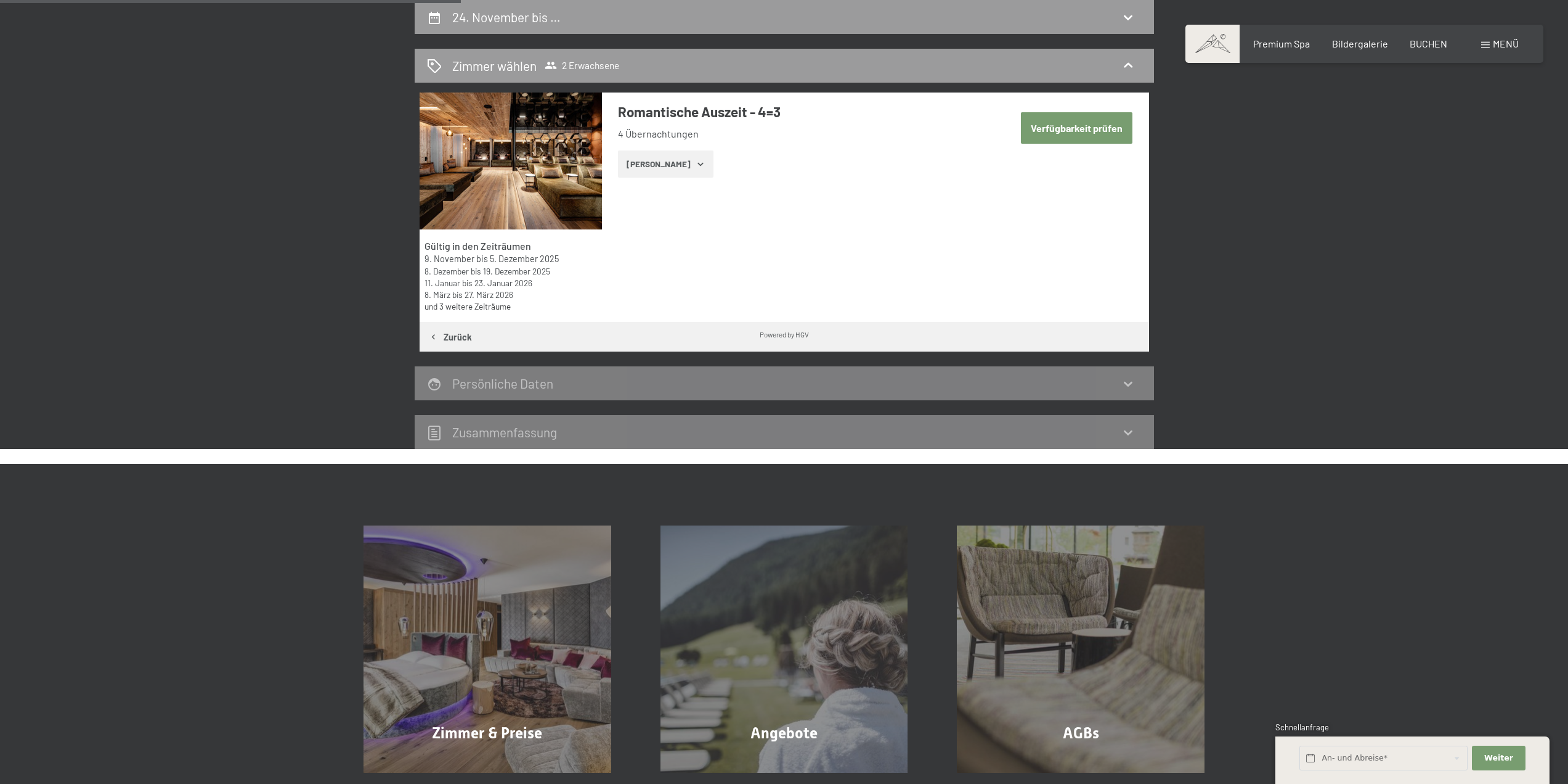
click at [480, 167] on img at bounding box center [511, 161] width 182 height 137
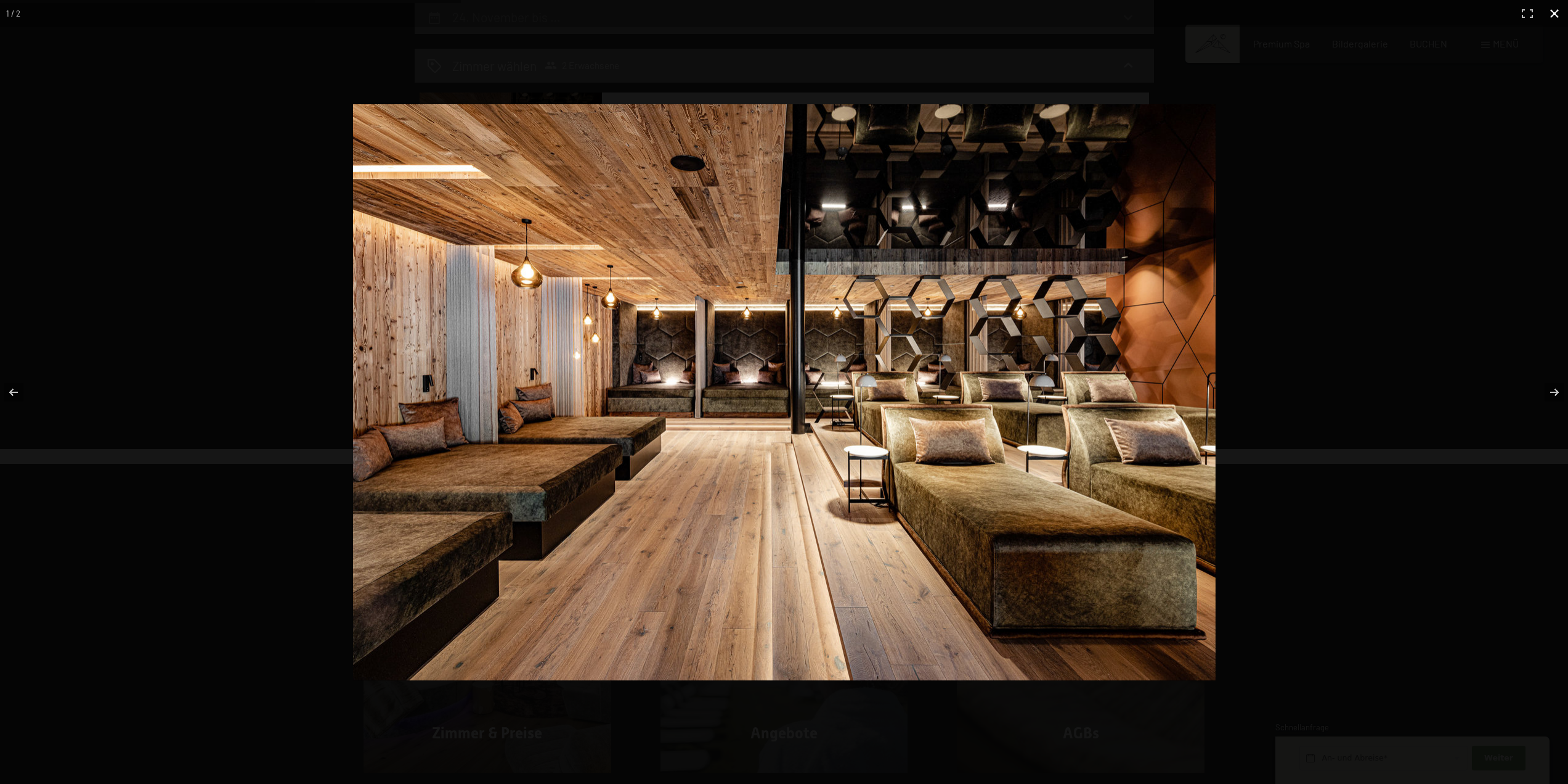
click at [1555, 10] on button "button" at bounding box center [1555, 13] width 27 height 27
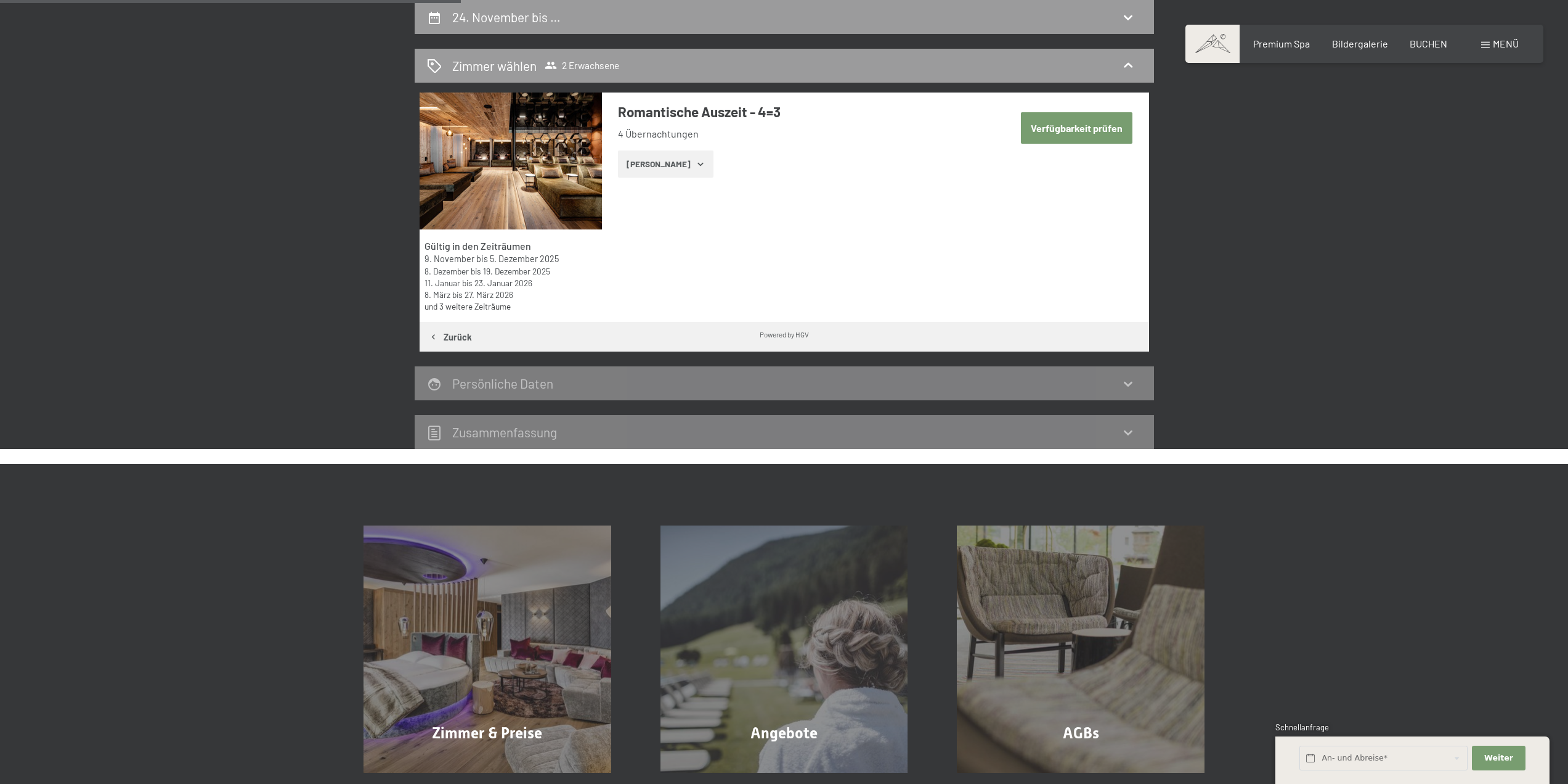
click at [646, 172] on button "Zeige Zimmer" at bounding box center [666, 164] width 95 height 27
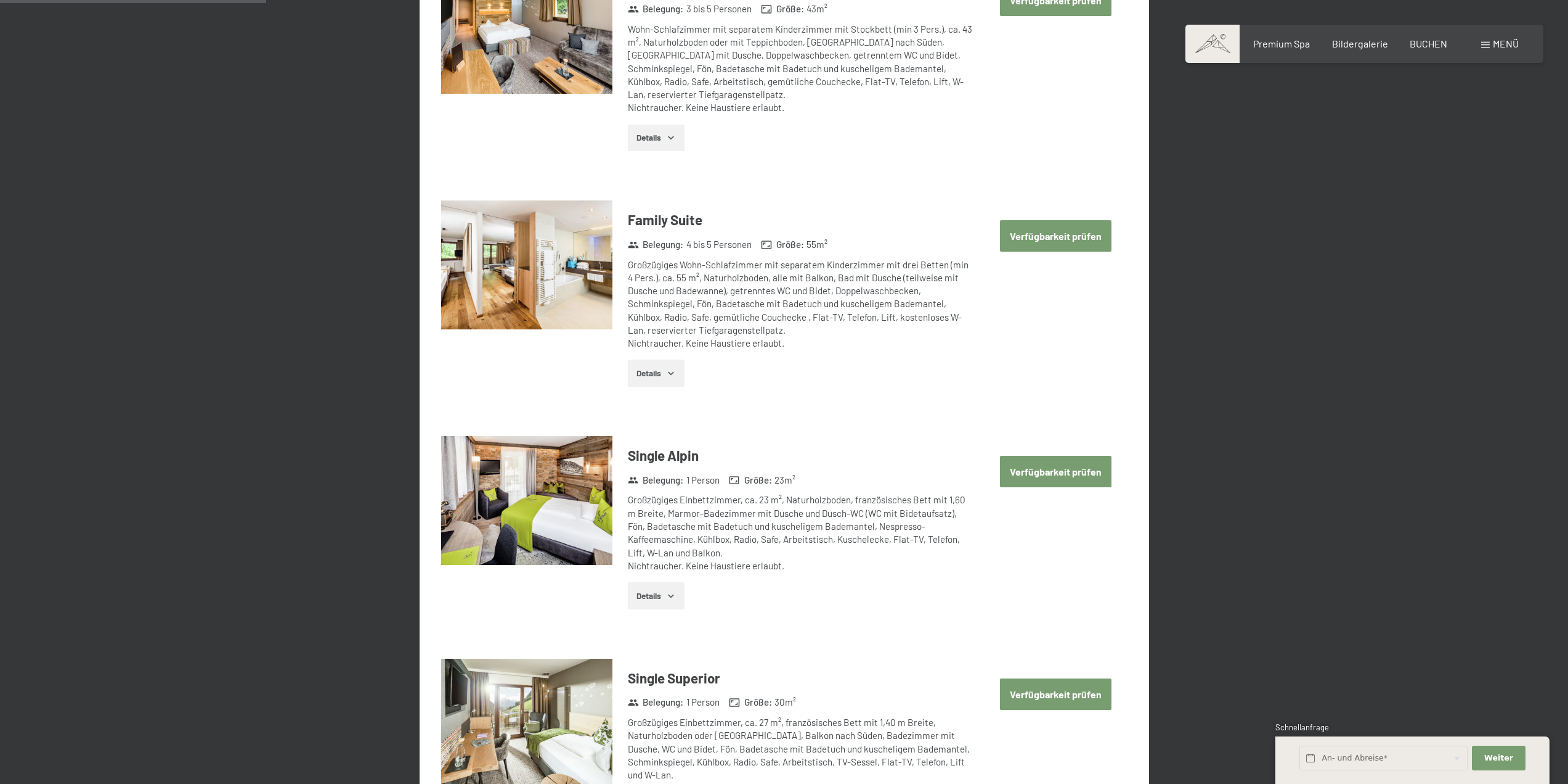
scroll to position [1774, 0]
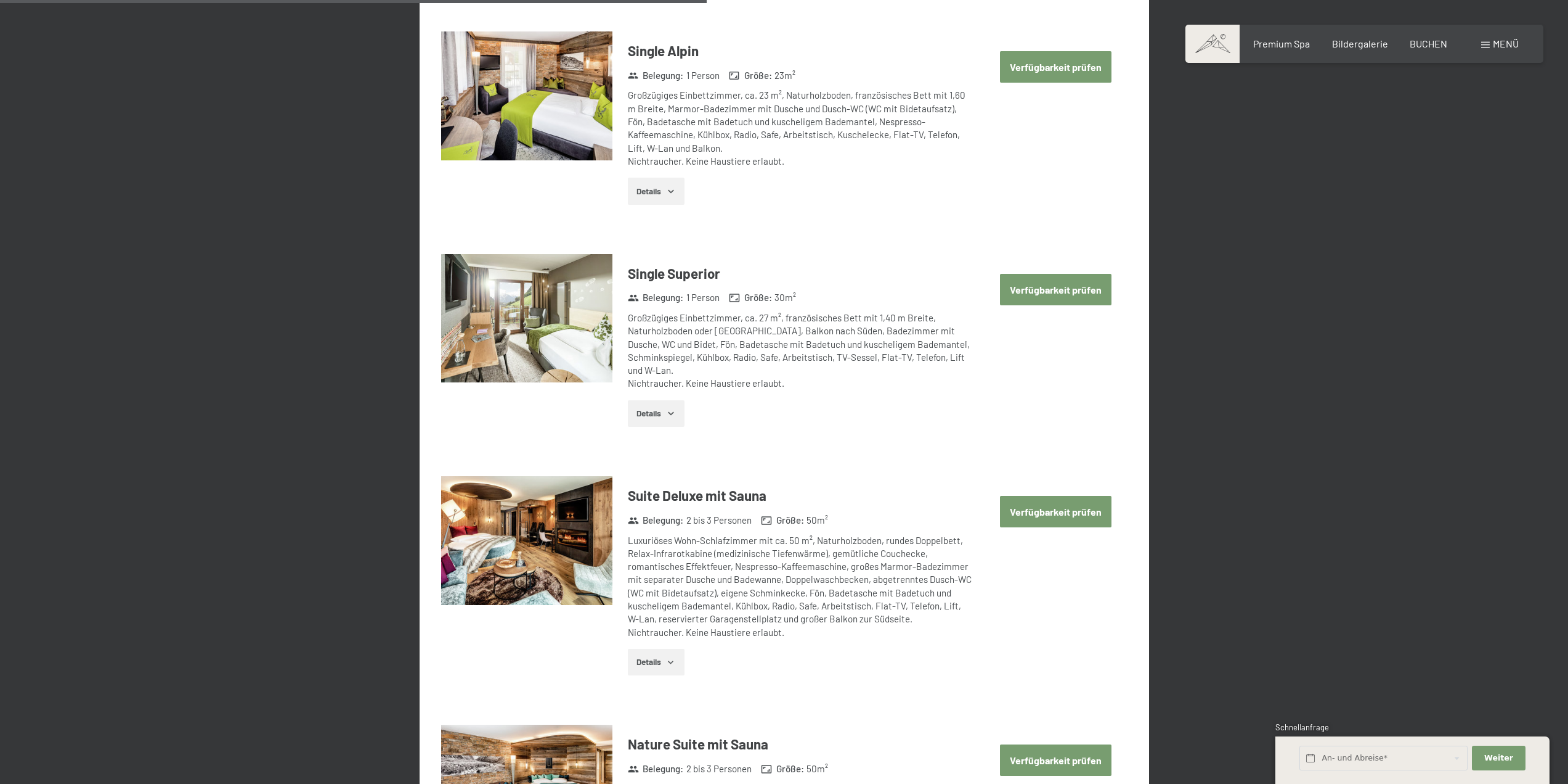
click at [566, 530] on img at bounding box center [527, 541] width 171 height 129
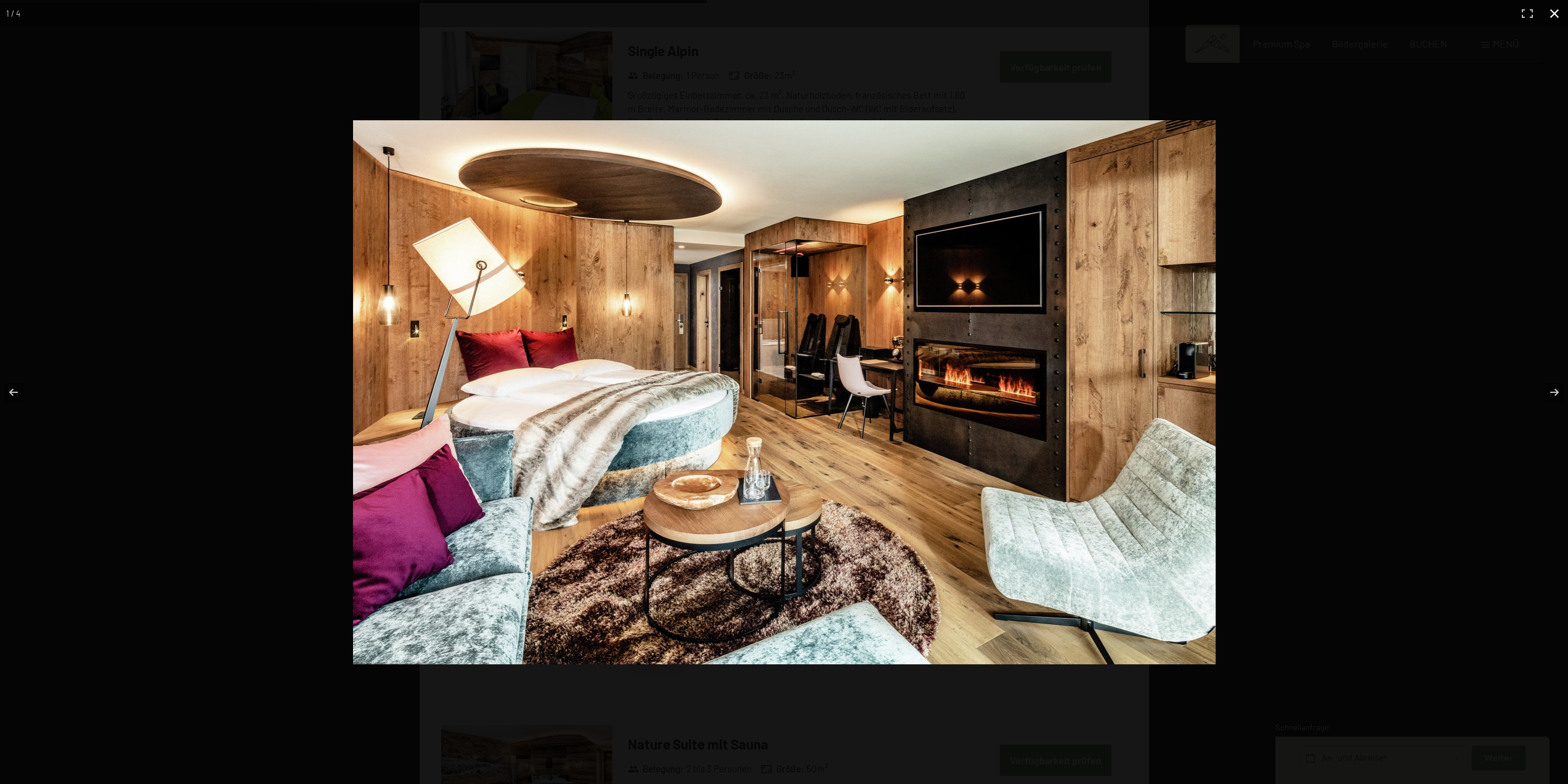
click at [1555, 13] on button "button" at bounding box center [1555, 13] width 27 height 27
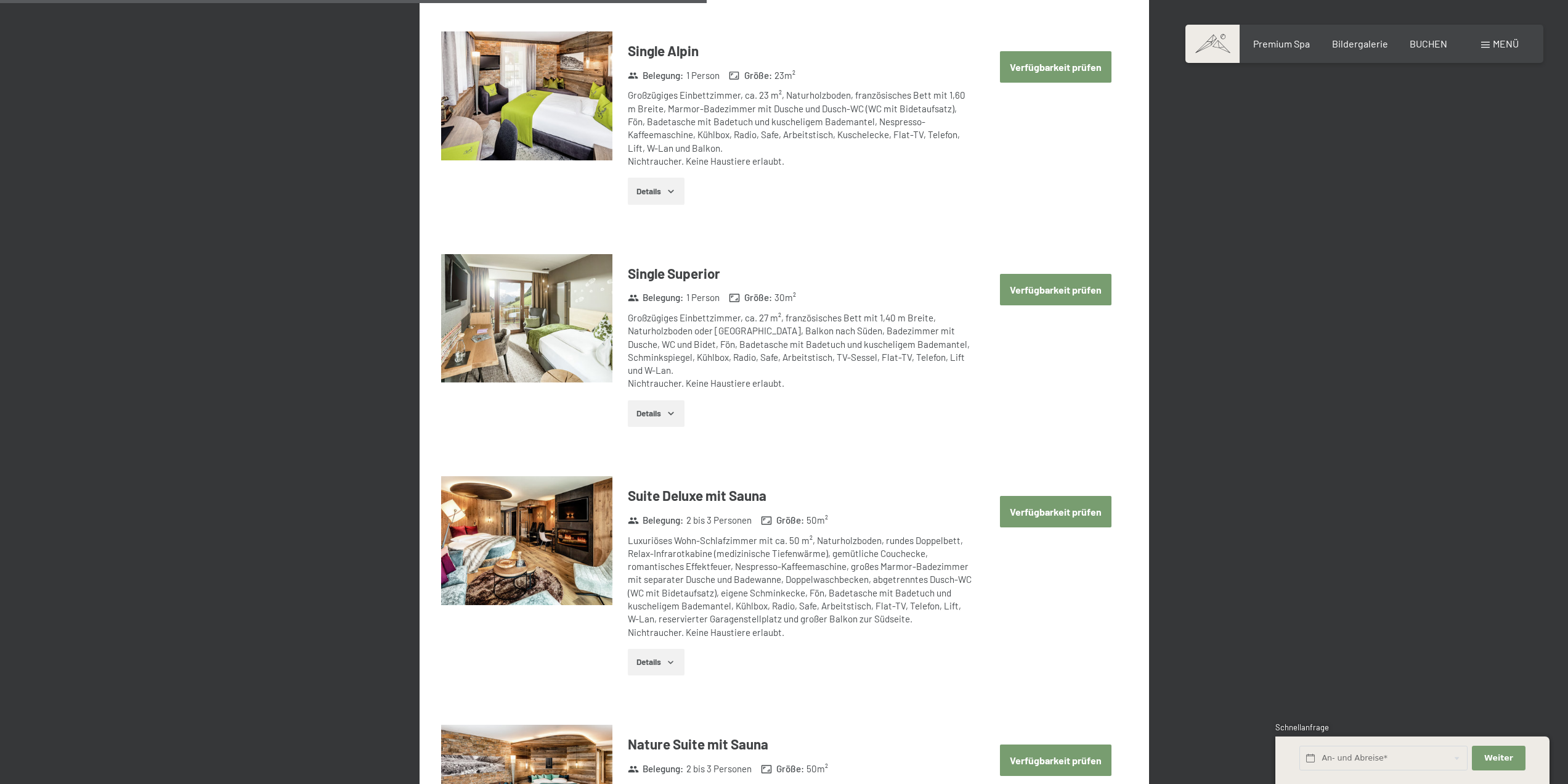
click at [1041, 521] on button "Verfügbarkeit prüfen" at bounding box center [1055, 511] width 111 height 32
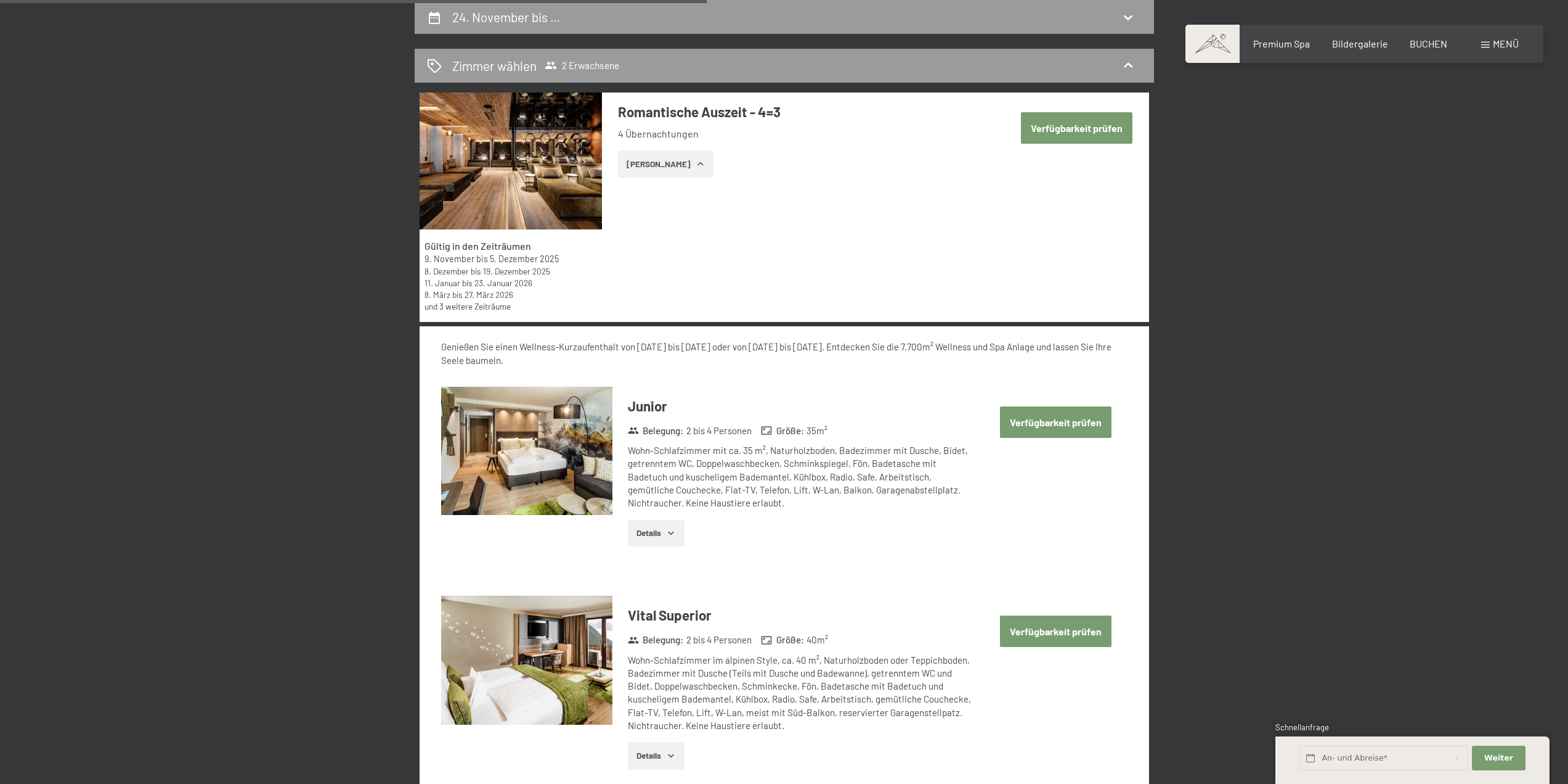
select select "2025-11-01"
select select "2025-12-01"
